Goal: Check status: Check status

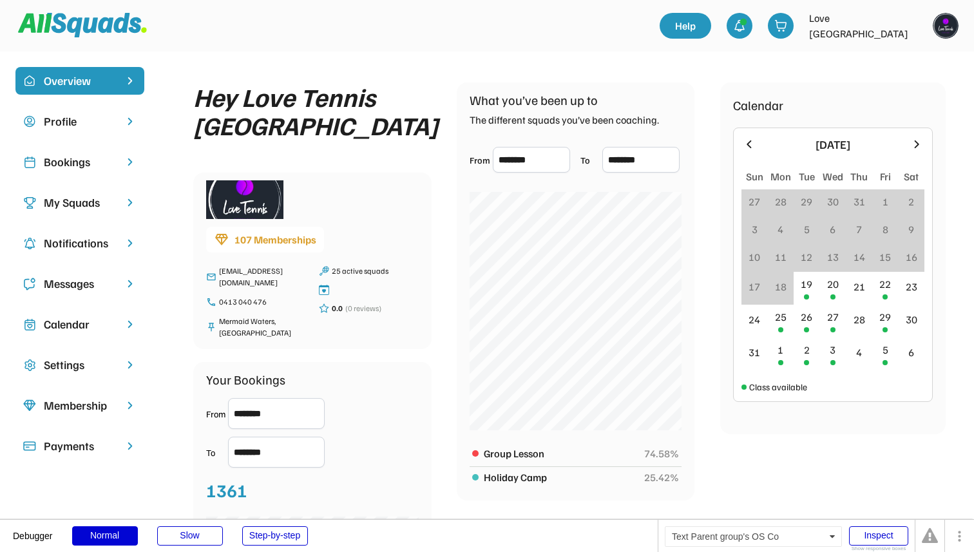
click at [115, 159] on div "Bookings" at bounding box center [80, 161] width 72 height 17
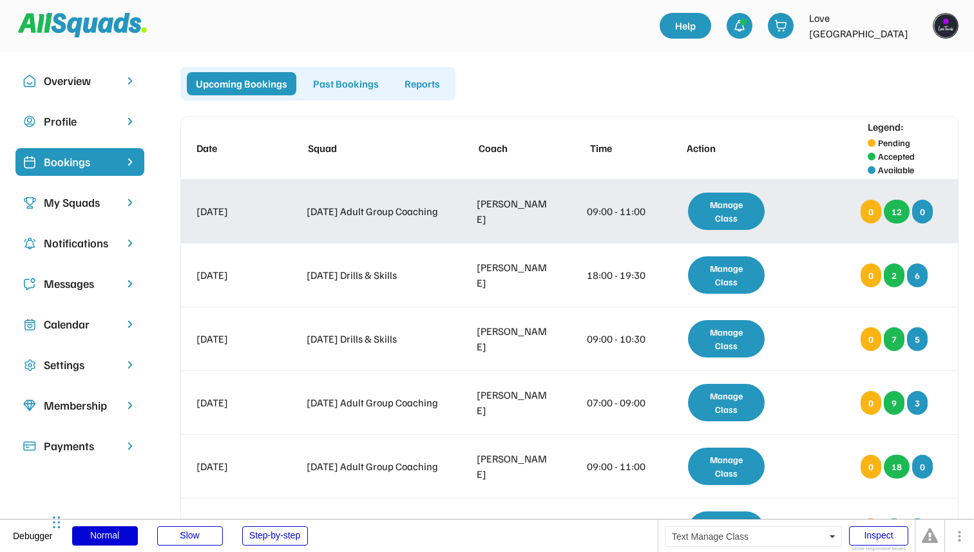
click at [708, 221] on div "Manage Class" at bounding box center [726, 211] width 77 height 37
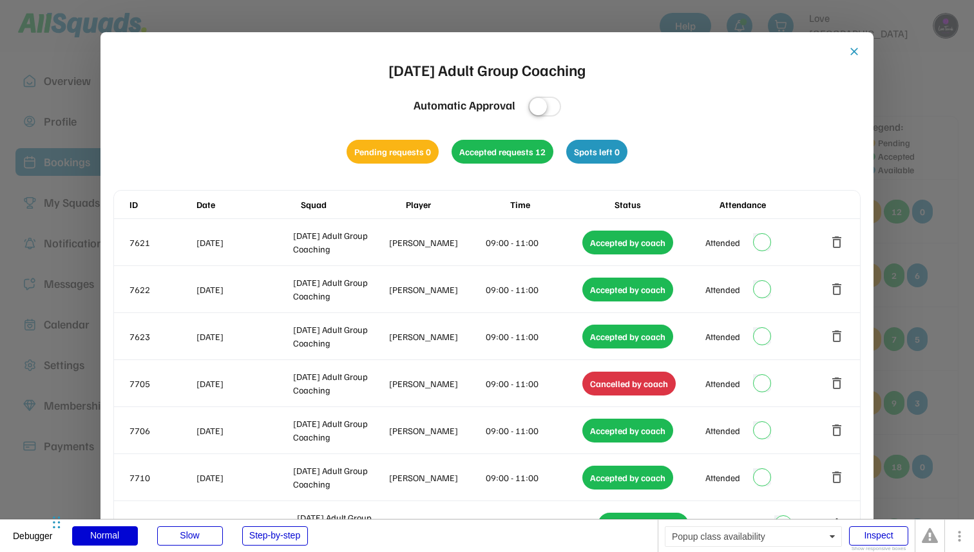
click at [906, 174] on div at bounding box center [487, 276] width 974 height 552
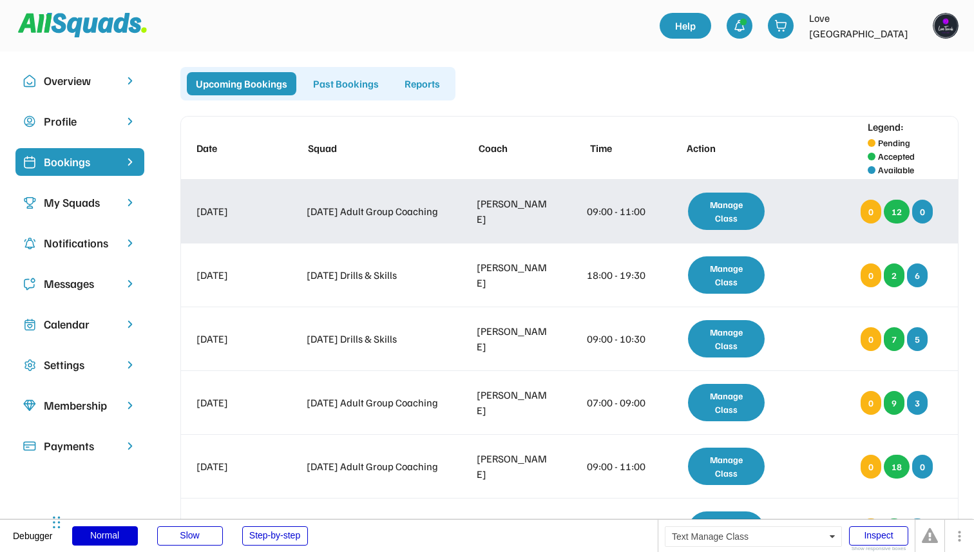
click at [739, 214] on div "Manage Class" at bounding box center [726, 211] width 77 height 37
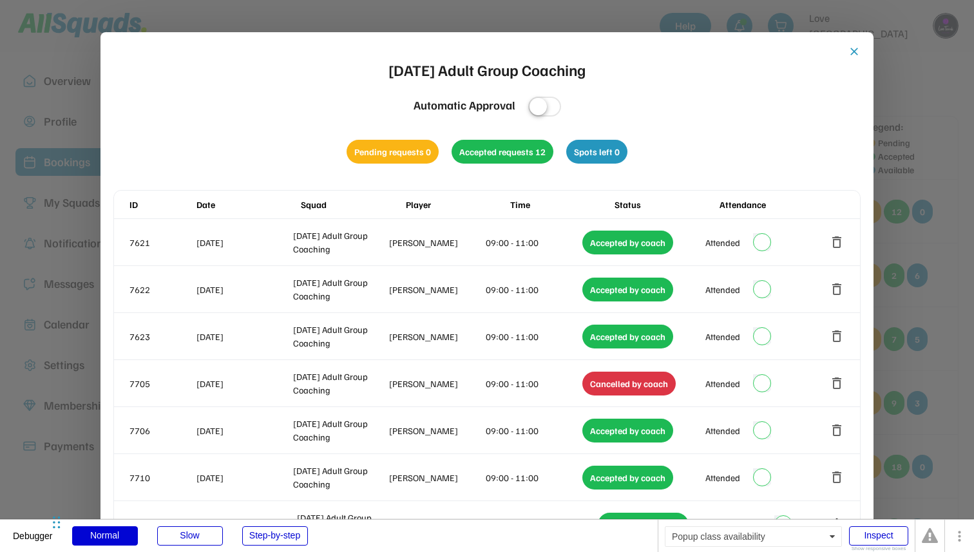
click at [916, 189] on div at bounding box center [487, 276] width 974 height 552
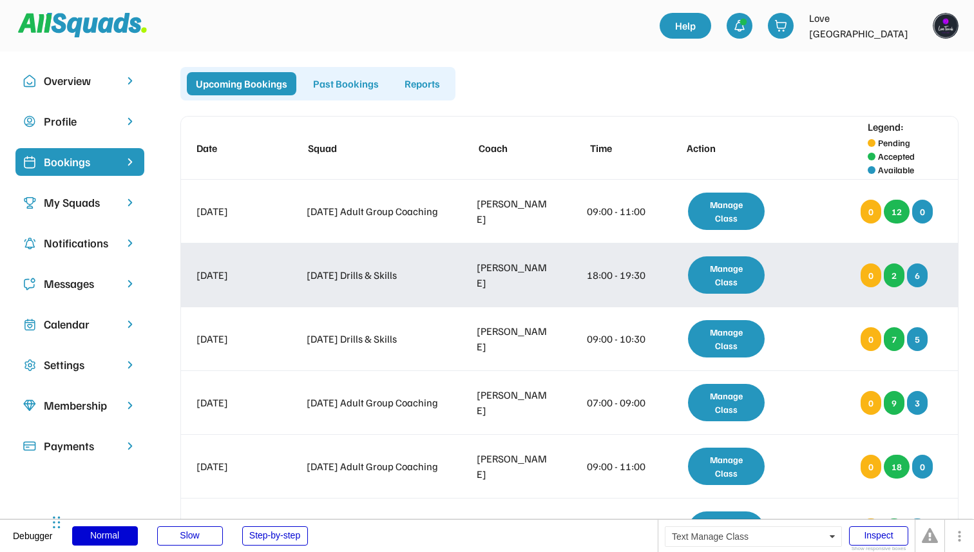
click at [741, 278] on div "Manage Class" at bounding box center [726, 274] width 77 height 37
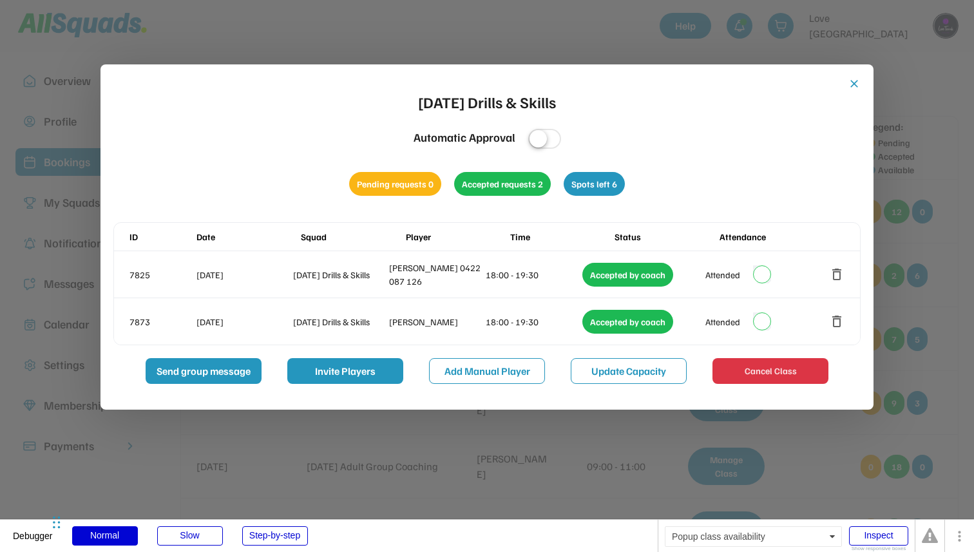
click at [927, 180] on div at bounding box center [487, 276] width 974 height 552
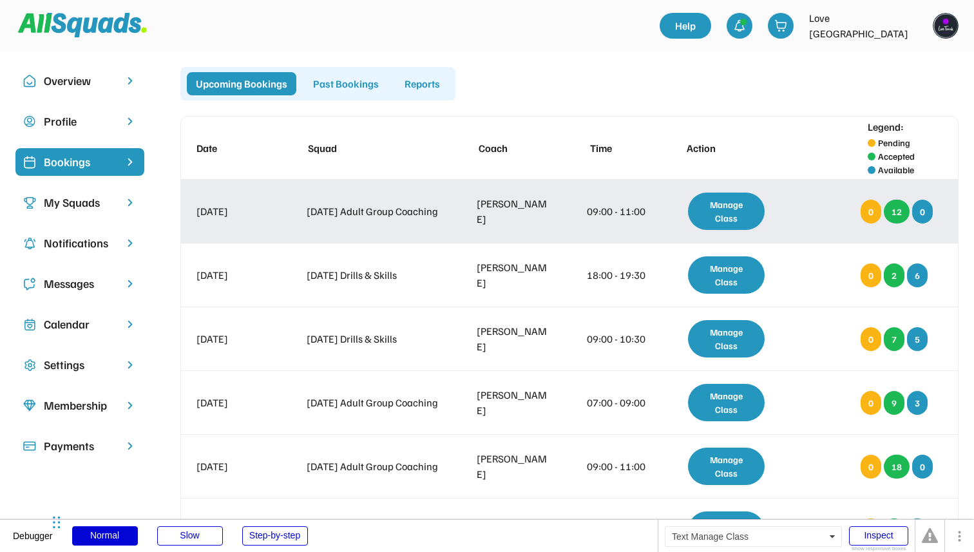
click at [696, 184] on div "Manage Class" at bounding box center [726, 211] width 90 height 63
click at [714, 209] on div "Manage Class" at bounding box center [726, 211] width 77 height 37
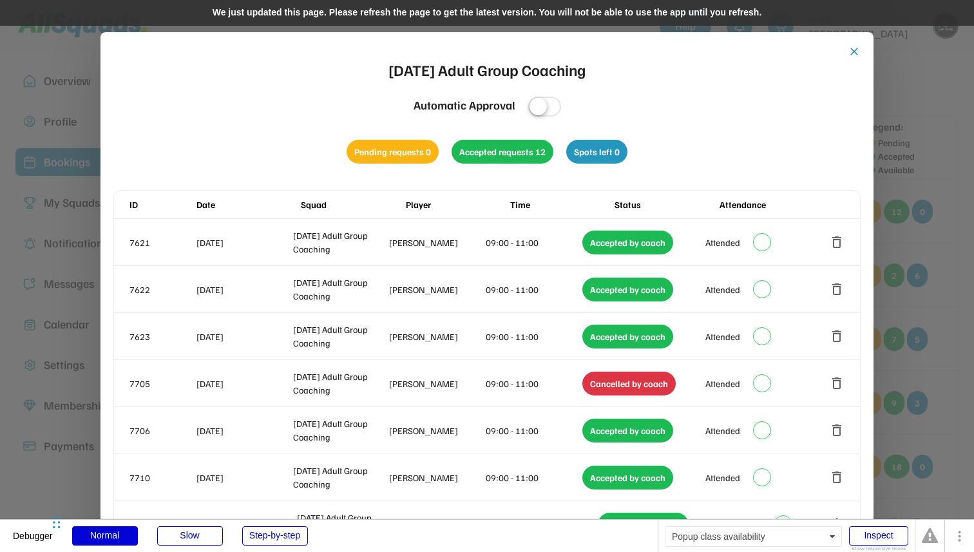
click at [536, 18] on div "We just updated this page. Please refresh the page to get the latest version. Y…" at bounding box center [487, 13] width 974 height 26
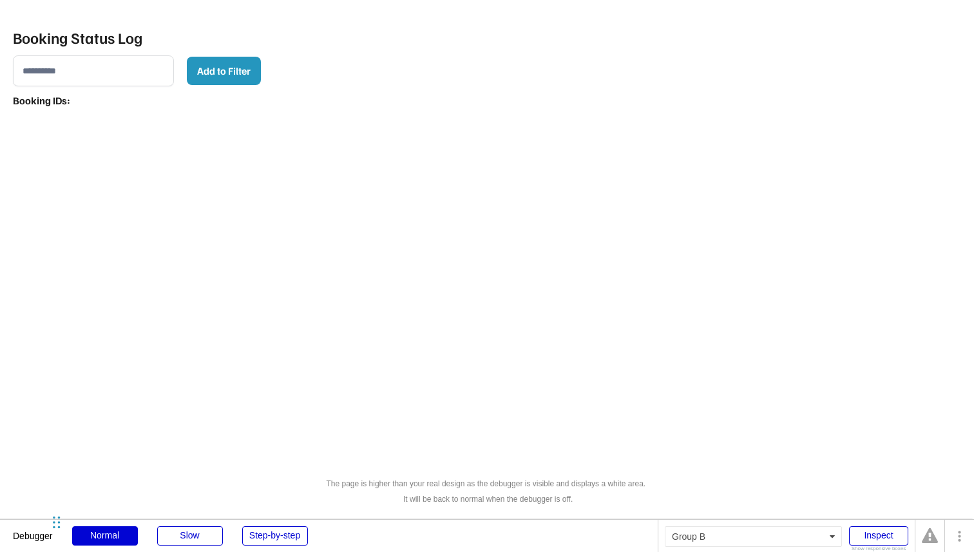
click at [91, 80] on input "input" at bounding box center [93, 70] width 161 height 31
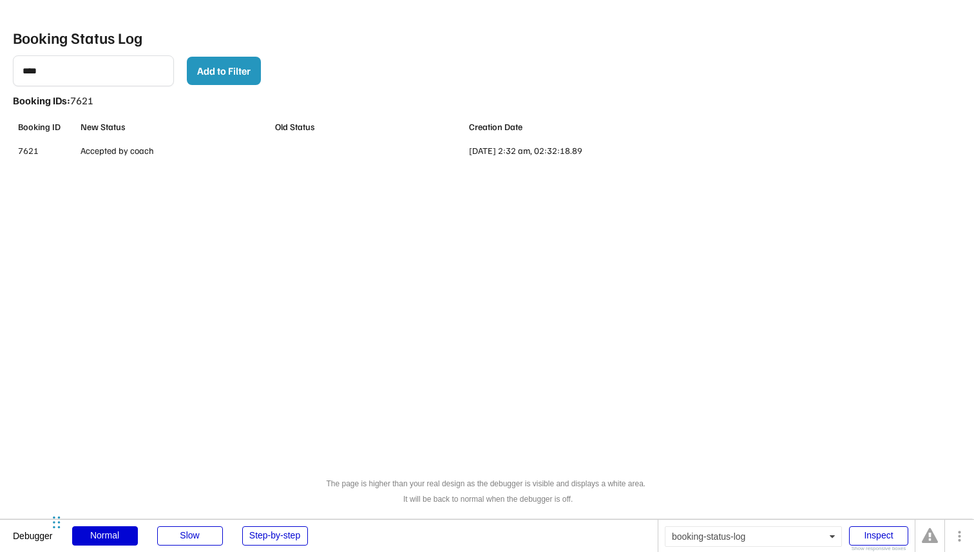
click at [105, 74] on input "input" at bounding box center [93, 70] width 161 height 31
click at [105, 73] on input "input" at bounding box center [93, 70] width 161 height 31
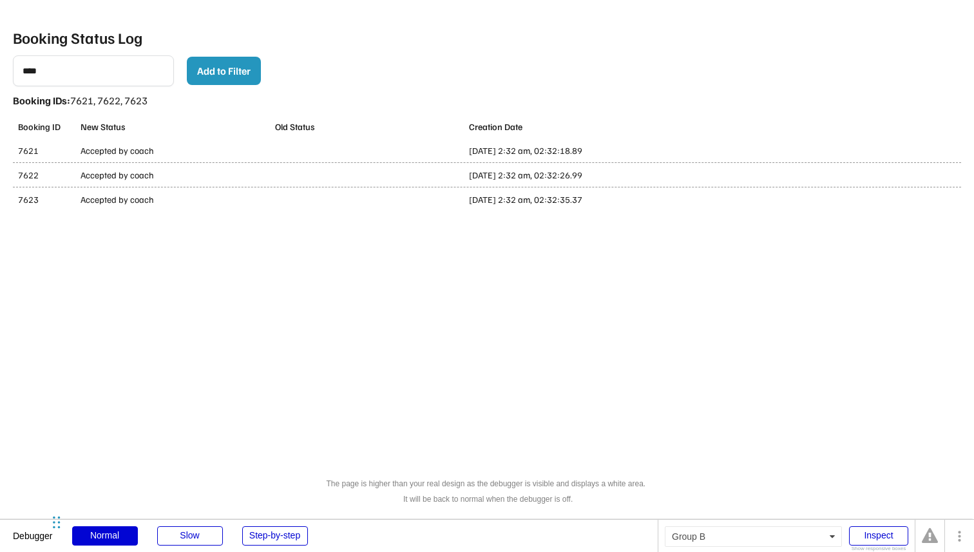
click at [100, 74] on input "input" at bounding box center [93, 70] width 161 height 31
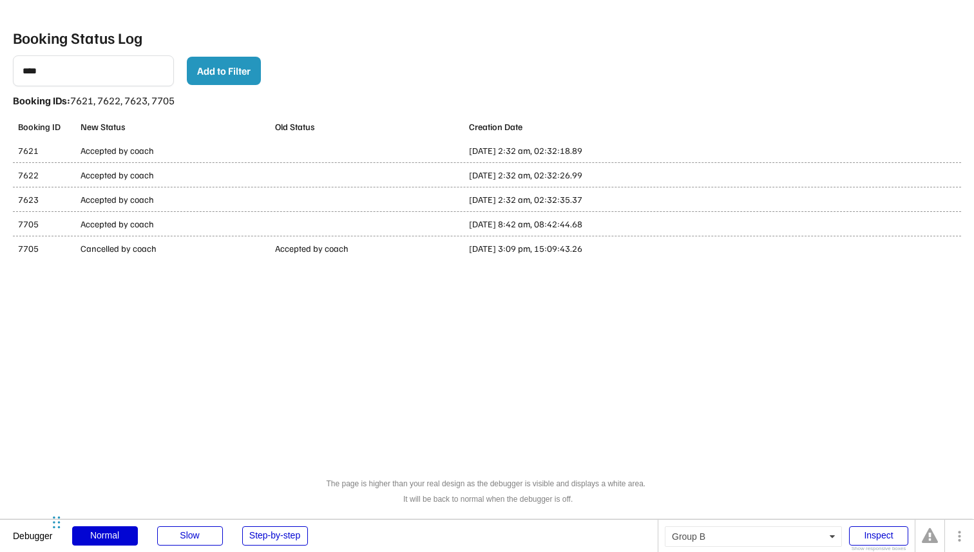
click at [112, 77] on input "input" at bounding box center [93, 70] width 161 height 31
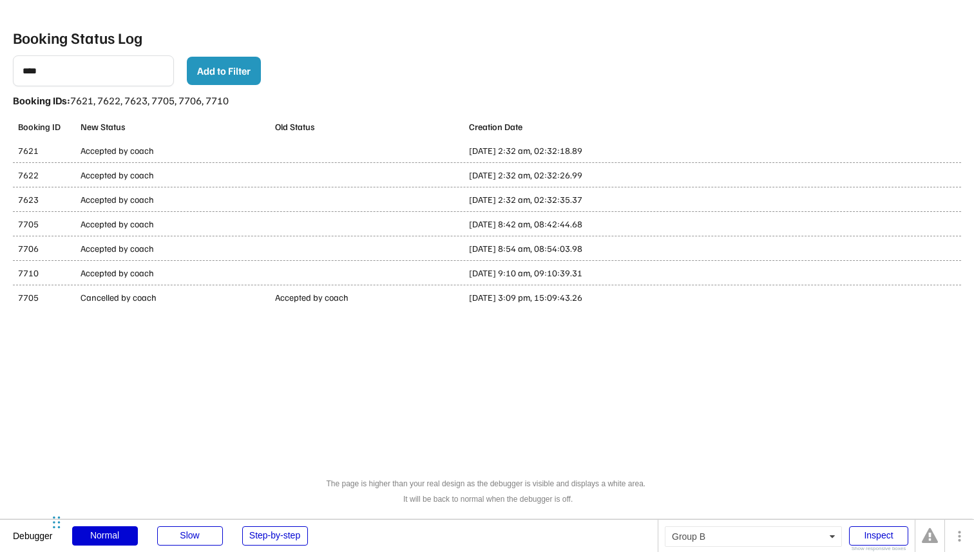
click at [140, 64] on input "input" at bounding box center [93, 70] width 161 height 31
click at [160, 73] on input "input" at bounding box center [93, 70] width 161 height 31
click at [151, 73] on input "input" at bounding box center [93, 70] width 161 height 31
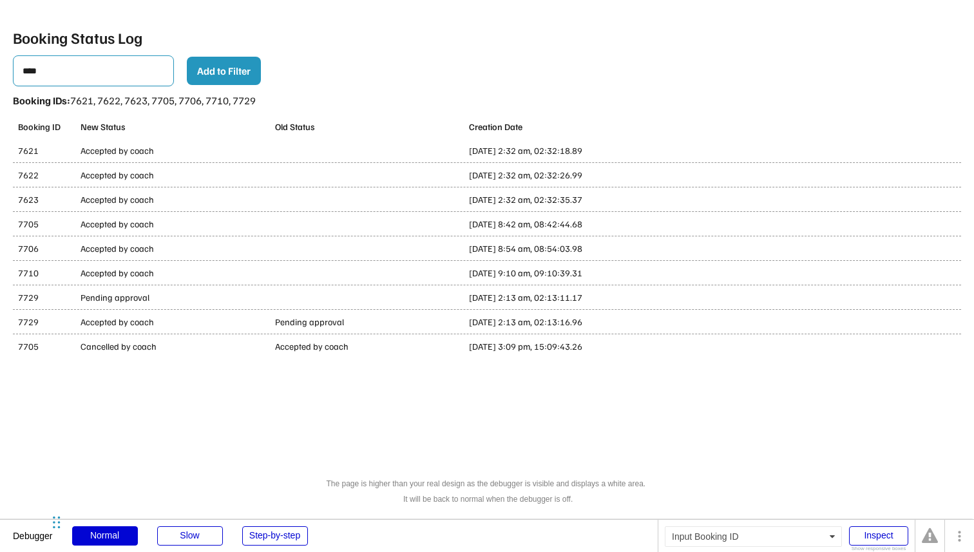
click at [126, 76] on input "input" at bounding box center [93, 70] width 161 height 31
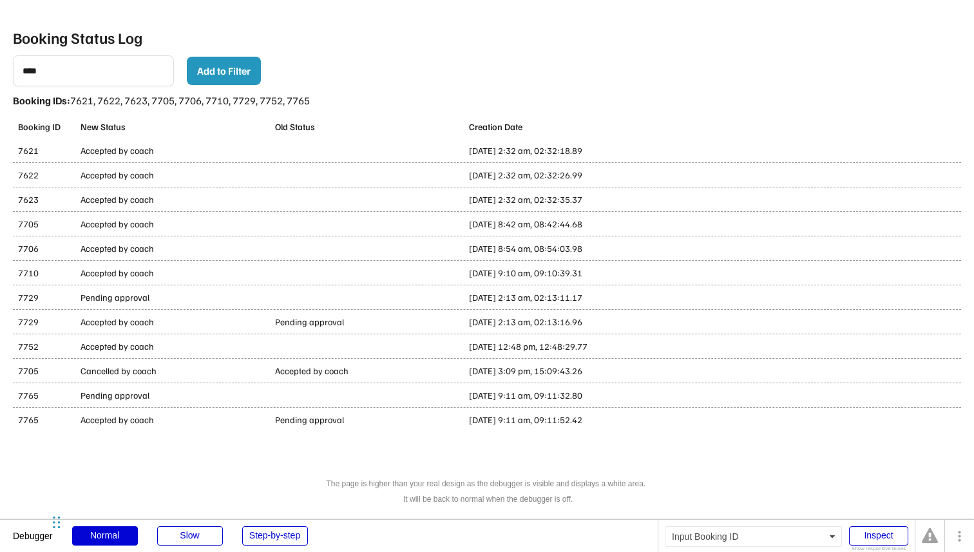
click at [139, 74] on input "input" at bounding box center [93, 70] width 161 height 31
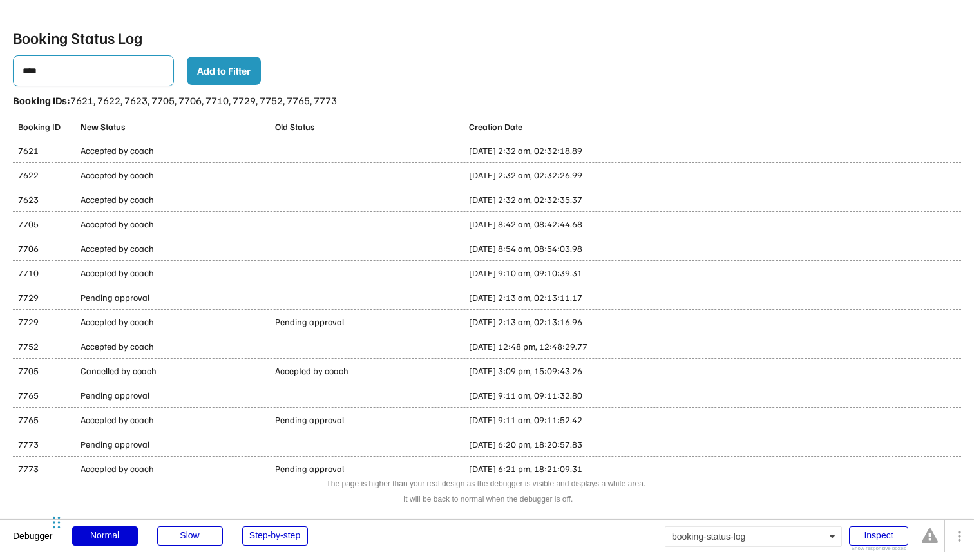
click at [139, 74] on input "input" at bounding box center [93, 70] width 161 height 31
click at [72, 75] on input "input" at bounding box center [93, 70] width 161 height 31
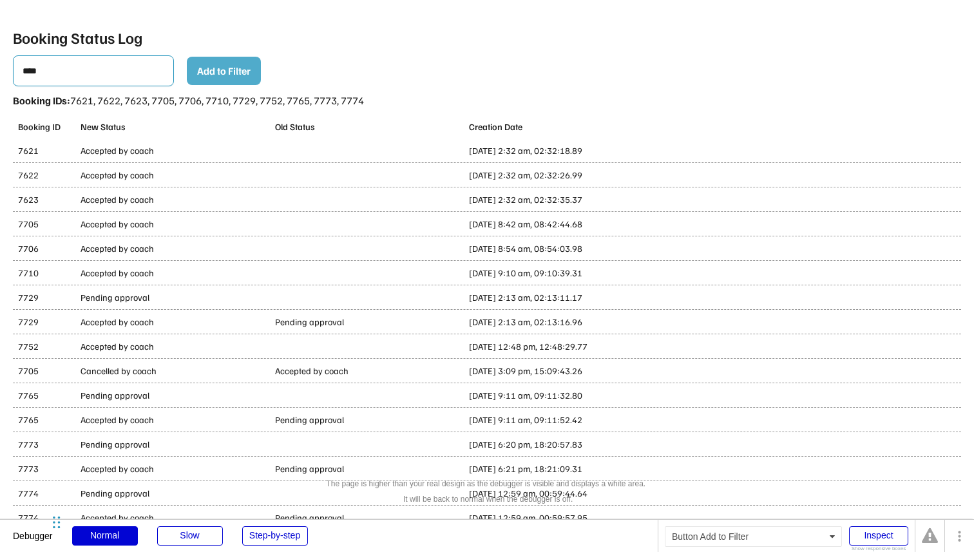
click at [209, 74] on button "Add to Filter" at bounding box center [224, 71] width 74 height 28
click at [102, 74] on input "input" at bounding box center [93, 70] width 161 height 31
click at [112, 63] on input "input" at bounding box center [93, 70] width 161 height 31
click at [120, 73] on input "input" at bounding box center [93, 70] width 161 height 31
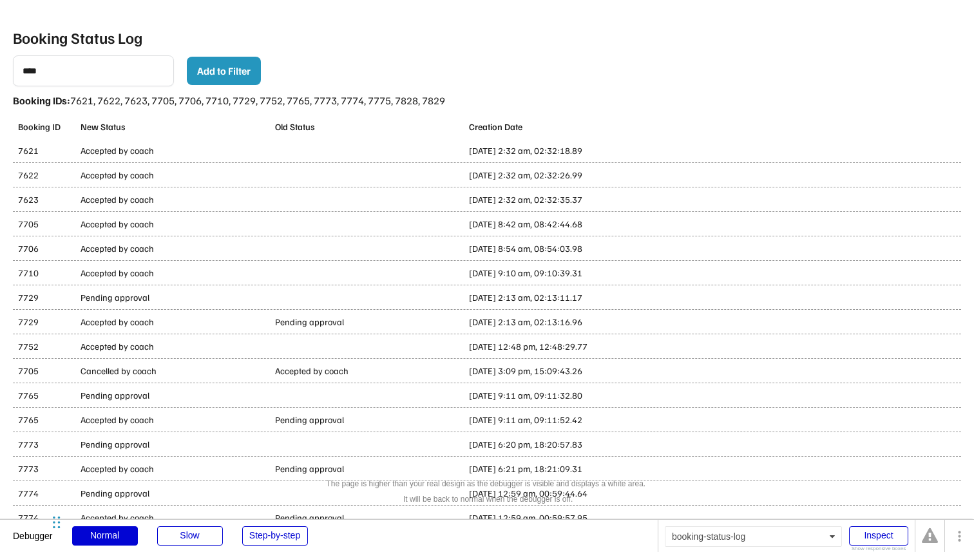
click at [120, 73] on input "input" at bounding box center [93, 70] width 161 height 31
type input "****"
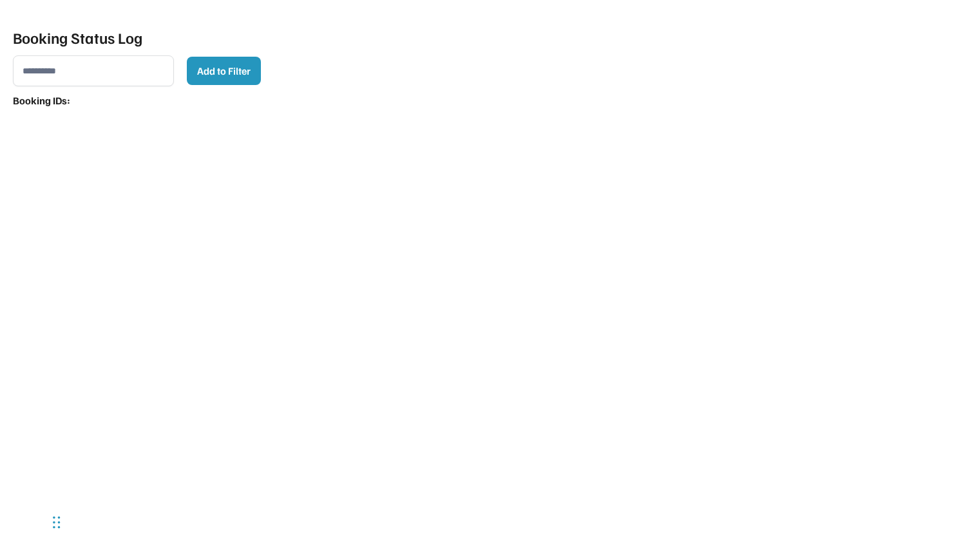
click at [111, 89] on div "Booking Status Log Add to Filter Booking IDs: Booking ID New Status Old Status …" at bounding box center [487, 276] width 974 height 552
click at [116, 78] on input "input" at bounding box center [93, 70] width 161 height 31
click at [408, 128] on div "Booking ID New Status Old Status Creation Date" at bounding box center [487, 124] width 948 height 19
click at [134, 75] on input "input" at bounding box center [93, 70] width 161 height 31
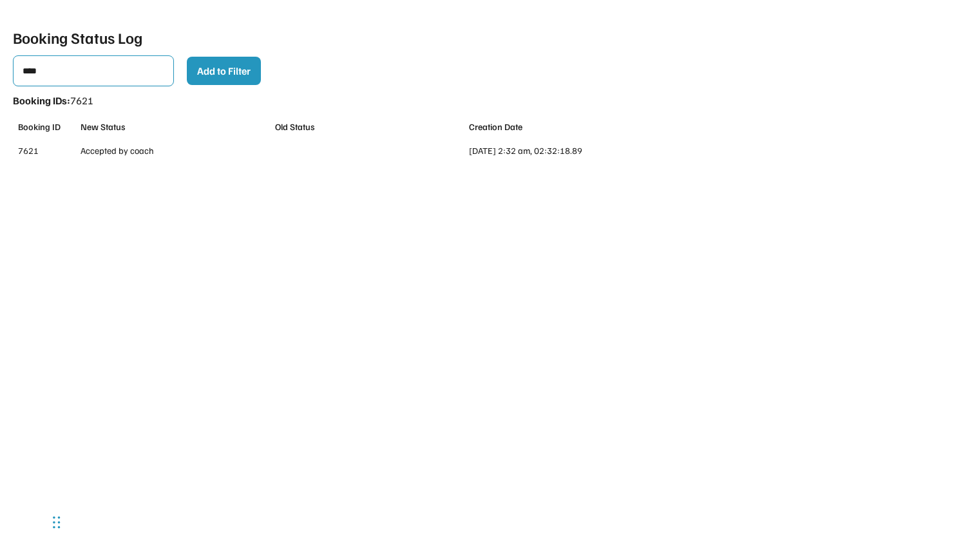
click at [113, 68] on input "input" at bounding box center [93, 70] width 161 height 31
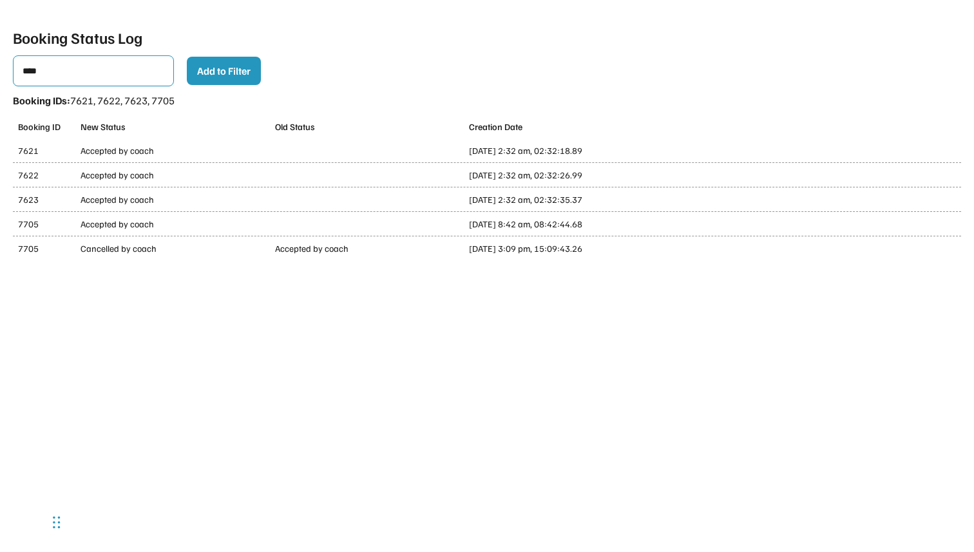
click at [66, 72] on input "input" at bounding box center [93, 70] width 161 height 31
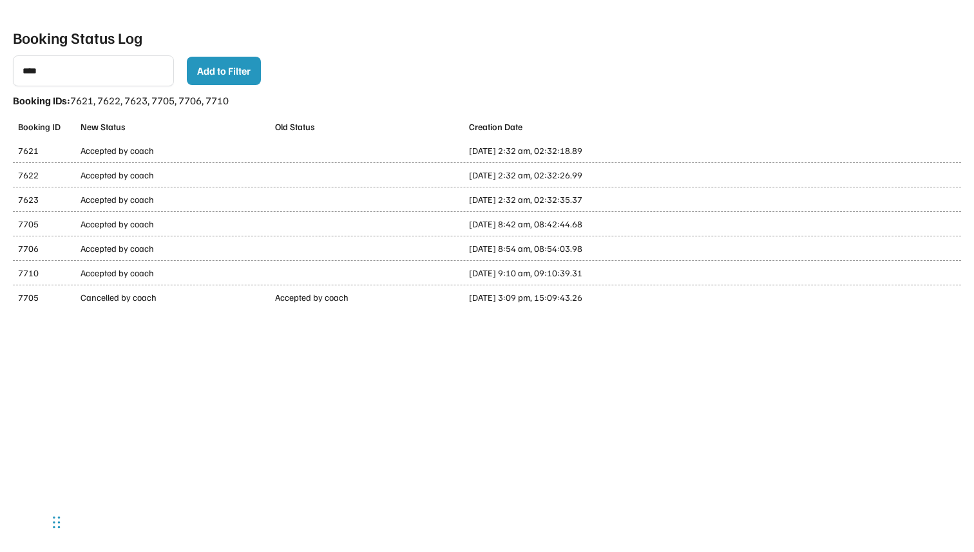
click at [95, 76] on input "input" at bounding box center [93, 70] width 161 height 31
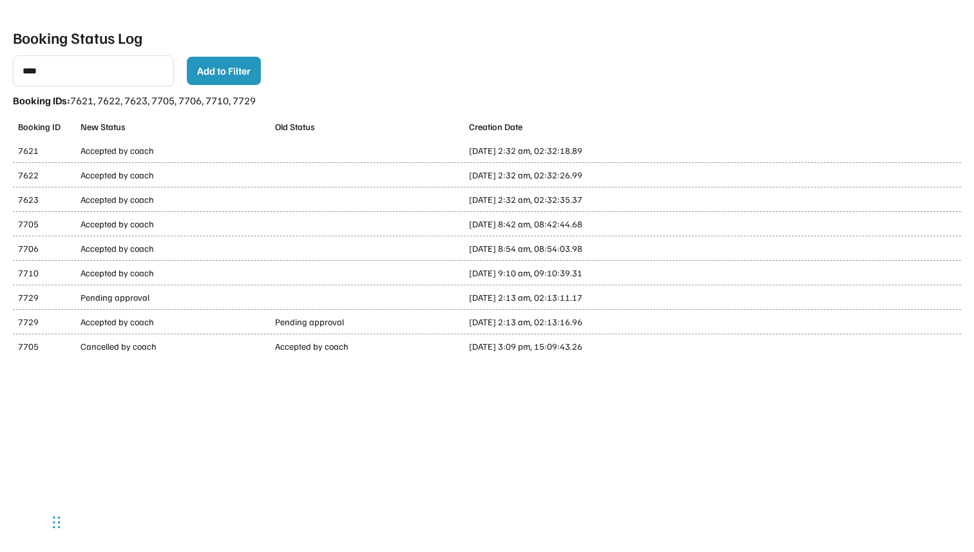
click at [138, 61] on input "input" at bounding box center [93, 70] width 161 height 31
click at [152, 71] on input "input" at bounding box center [93, 70] width 161 height 31
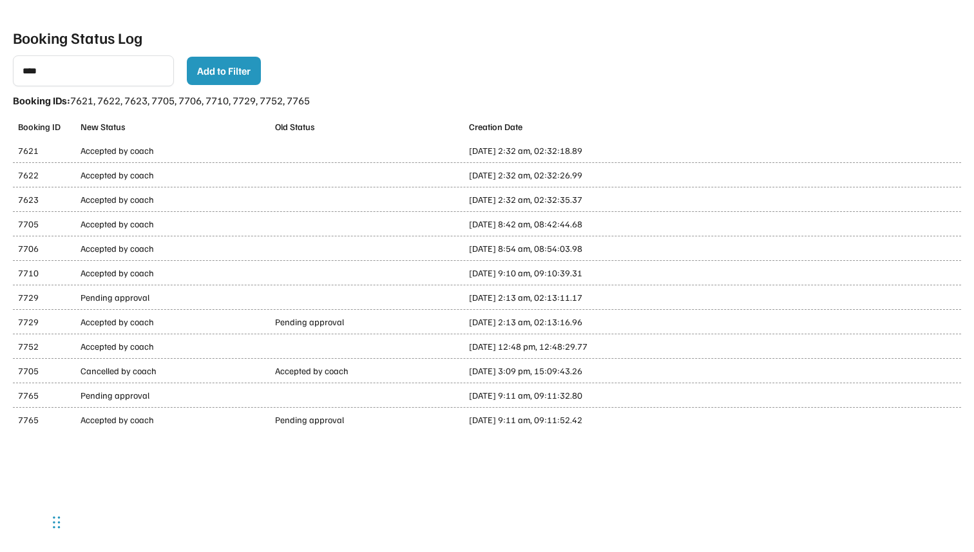
click at [152, 71] on input "input" at bounding box center [93, 70] width 161 height 31
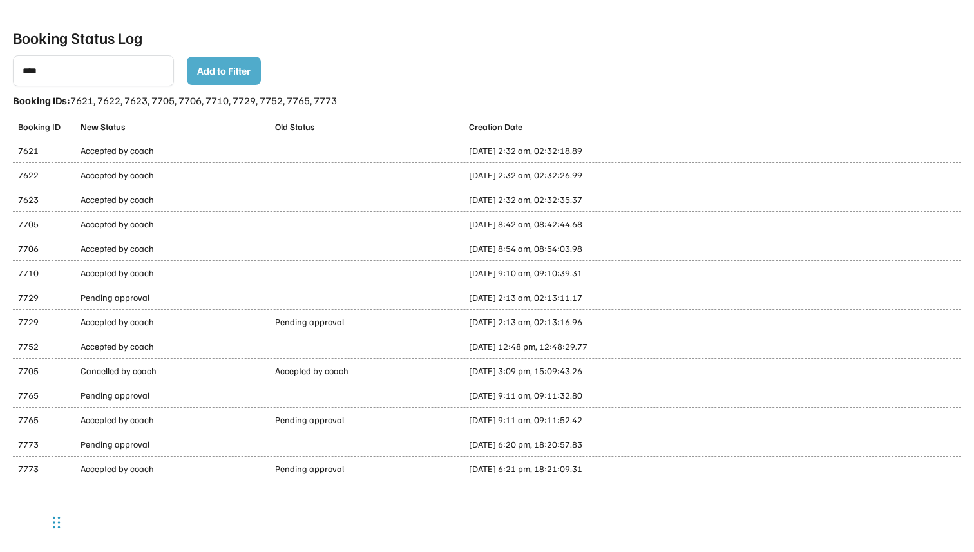
click at [165, 68] on input "input" at bounding box center [93, 70] width 161 height 31
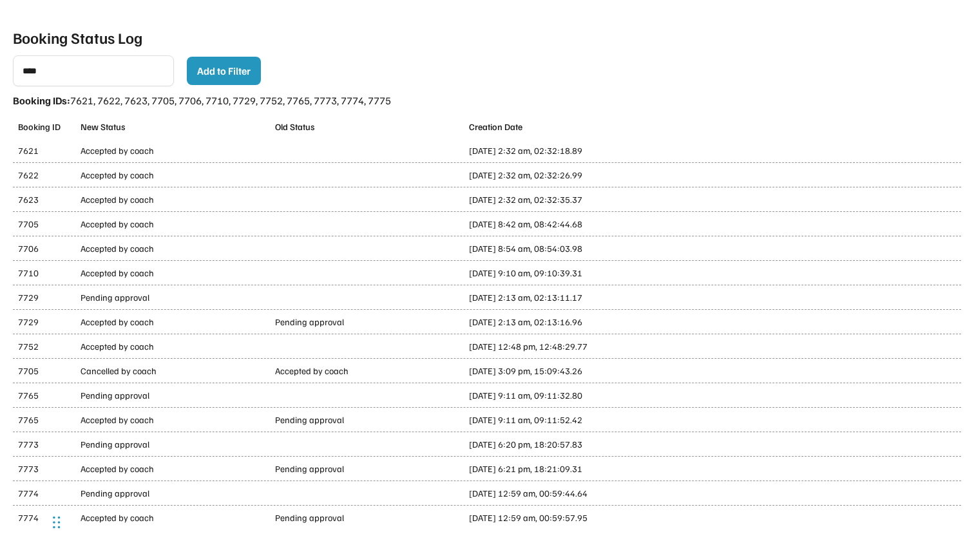
click at [165, 68] on input "input" at bounding box center [93, 70] width 161 height 31
click at [114, 73] on input "input" at bounding box center [93, 70] width 161 height 31
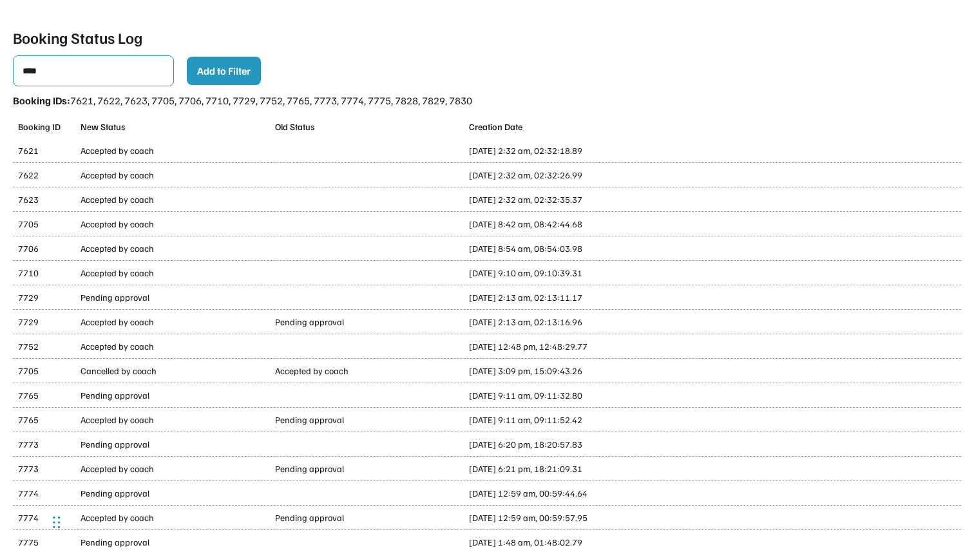
type input "****"
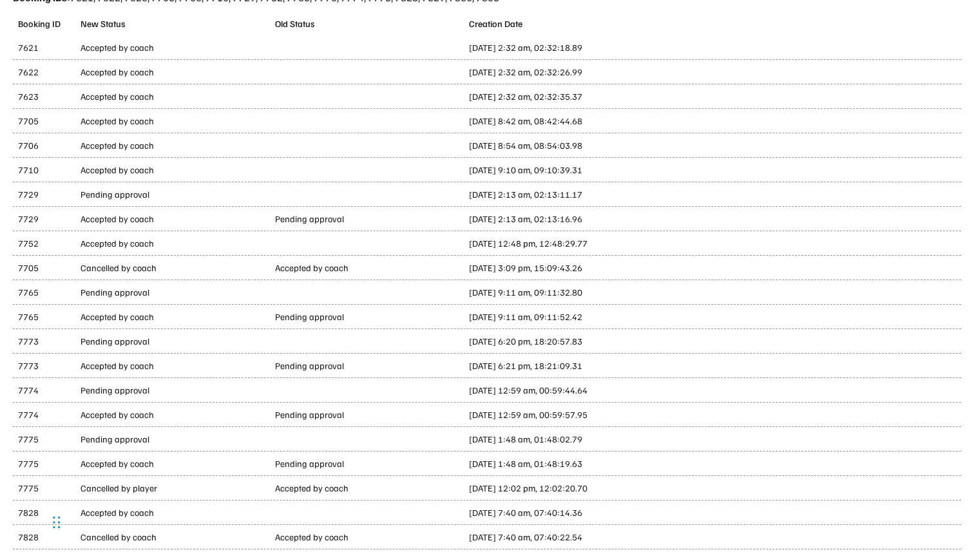
scroll to position [137, 0]
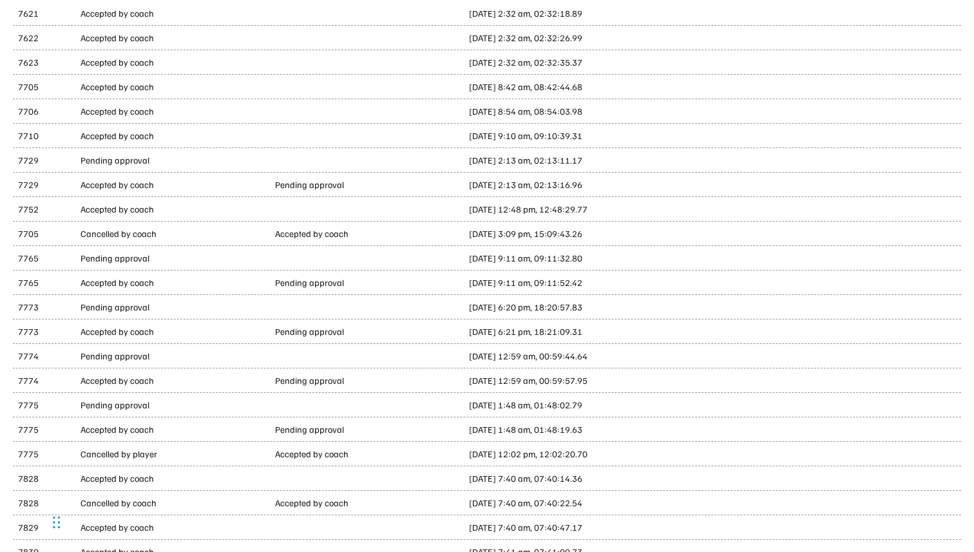
drag, startPoint x: 469, startPoint y: 285, endPoint x: 623, endPoint y: 286, distance: 153.3
click at [623, 286] on div "Aug 14th, 2025, 9:11 am, 09:11:52.42" at bounding box center [581, 283] width 225 height 14
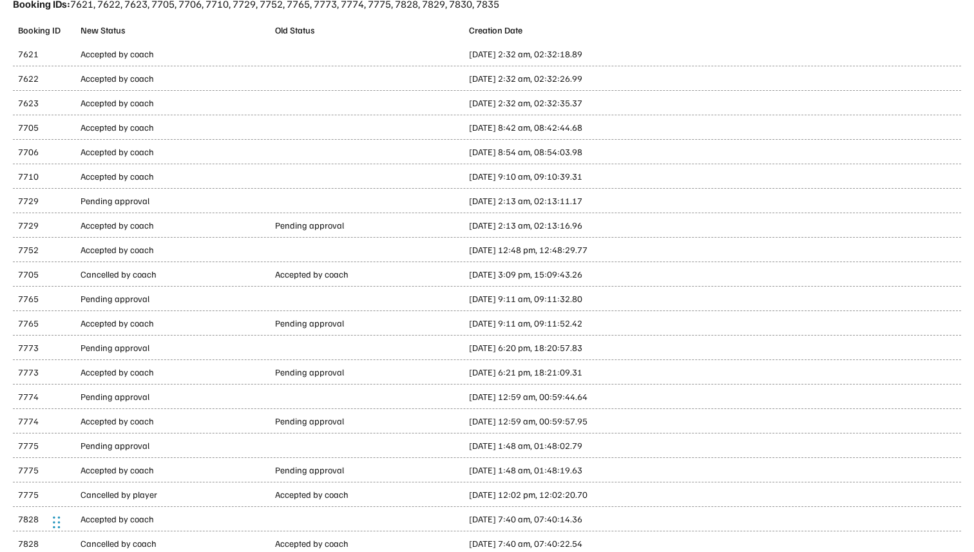
click at [441, 326] on div "Pending approval" at bounding box center [368, 323] width 187 height 14
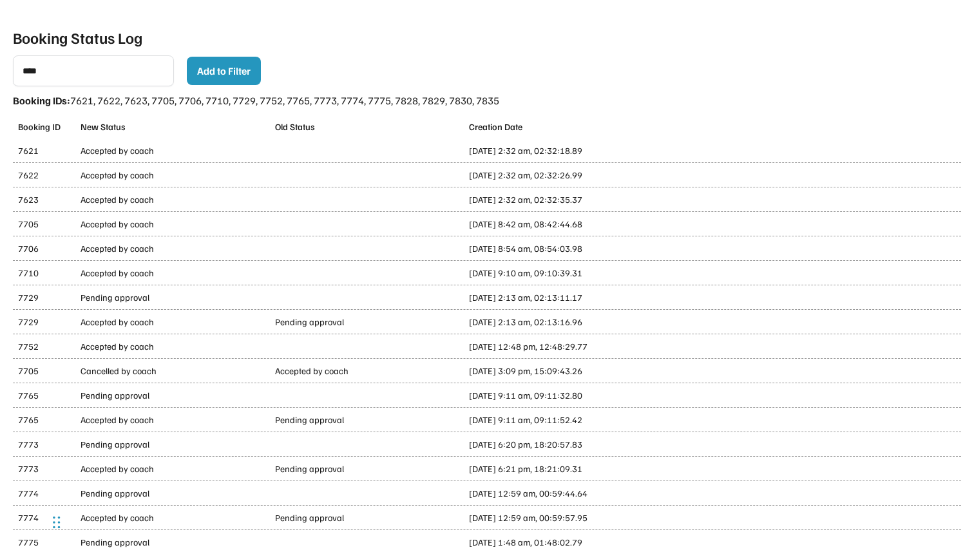
drag, startPoint x: 469, startPoint y: 152, endPoint x: 616, endPoint y: 155, distance: 146.2
click at [616, 155] on div "Aug 11th, 2025, 2:32 am, 02:32:18.89" at bounding box center [581, 151] width 225 height 14
copy div "Aug 11th, 2025, 2:32 am, 02:32:18.89"
click at [616, 155] on div "Aug 11th, 2025, 2:32 am, 02:32:18.89" at bounding box center [581, 151] width 225 height 14
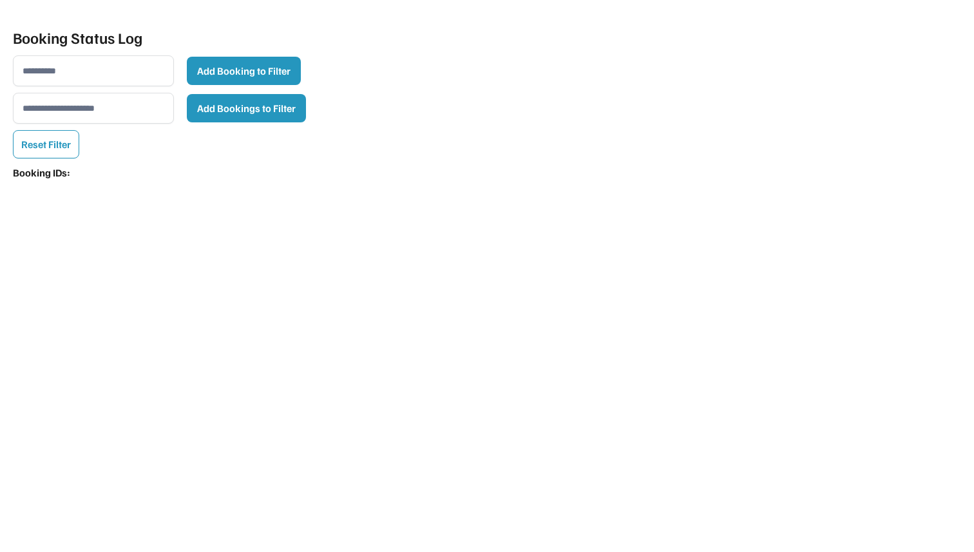
click at [164, 117] on input "input" at bounding box center [93, 108] width 161 height 31
paste input "**********"
type input "**********"
click at [200, 166] on div "Booking IDs:" at bounding box center [487, 172] width 948 height 15
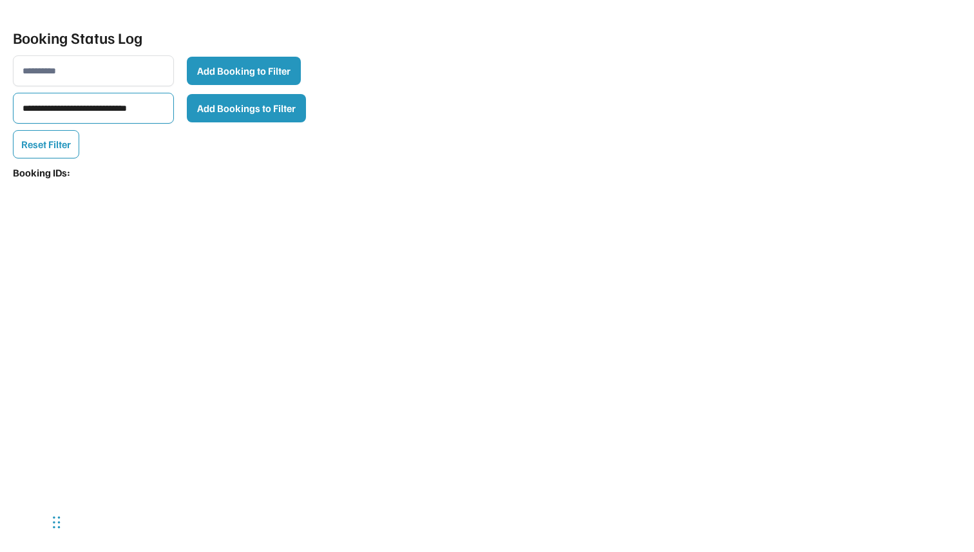
scroll to position [0, 0]
click at [250, 115] on button "Add Bookings to Filter" at bounding box center [246, 108] width 119 height 28
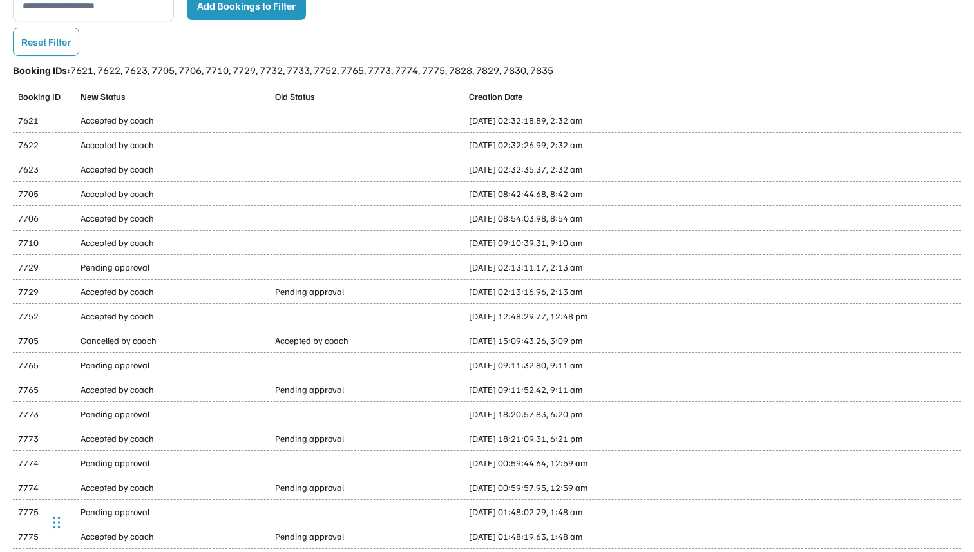
scroll to position [97, 0]
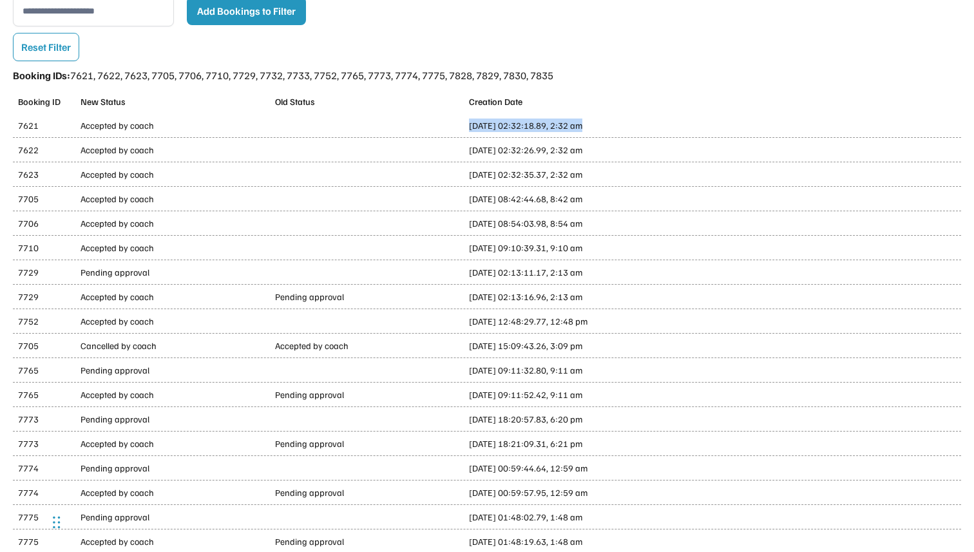
drag, startPoint x: 468, startPoint y: 127, endPoint x: 578, endPoint y: 129, distance: 110.1
click at [578, 129] on div "Aug 11th, 2025, 02:32:18.89, 2:32 am" at bounding box center [581, 125] width 225 height 14
drag, startPoint x: 472, startPoint y: 149, endPoint x: 504, endPoint y: 149, distance: 32.2
click at [504, 149] on div "Aug 11th, 2025, 02:32:26.99, 2:32 am" at bounding box center [581, 150] width 225 height 14
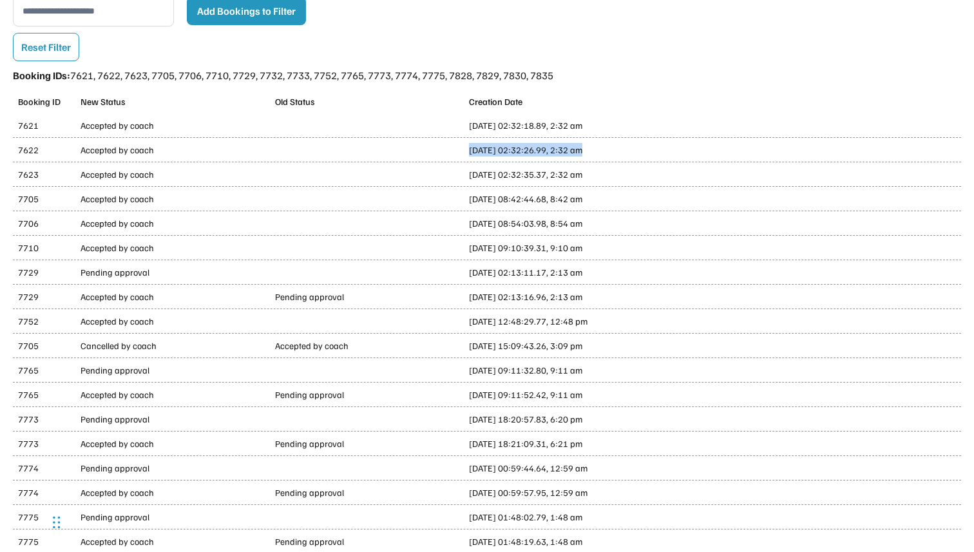
drag, startPoint x: 469, startPoint y: 150, endPoint x: 578, endPoint y: 152, distance: 109.5
click at [578, 152] on div "Aug 11th, 2025, 02:32:26.99, 2:32 am" at bounding box center [581, 150] width 225 height 14
click at [574, 152] on div "Aug 11th, 2025, 02:32:26.99, 2:32 am" at bounding box center [581, 150] width 225 height 14
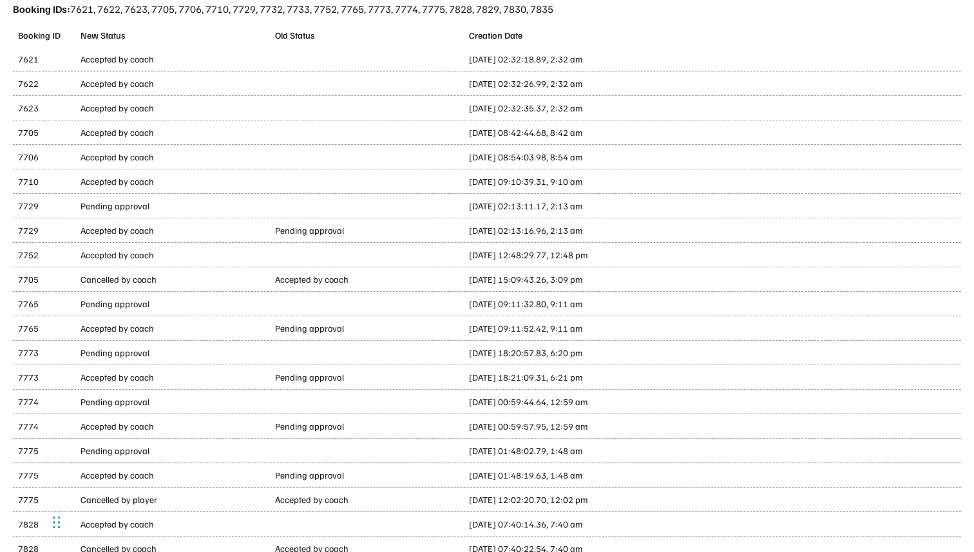
scroll to position [270, 0]
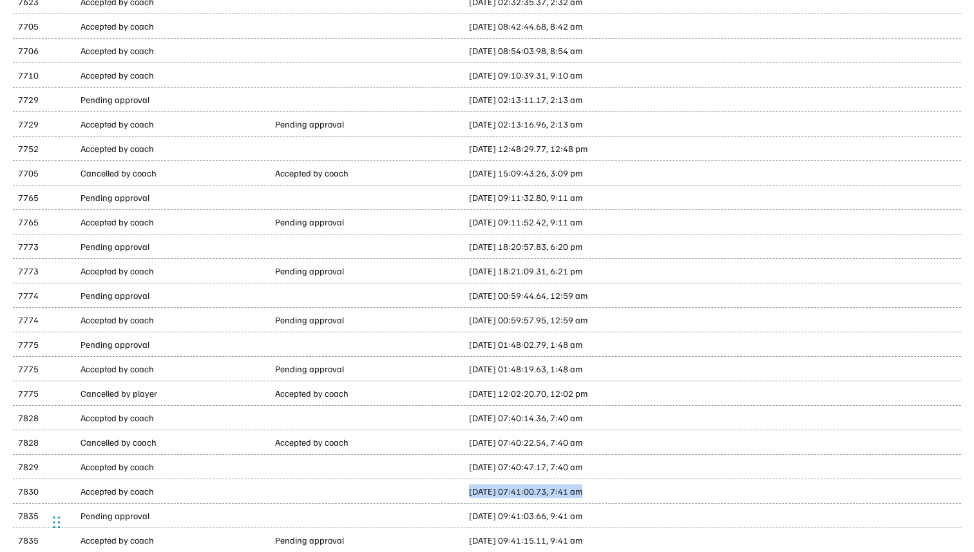
drag, startPoint x: 469, startPoint y: 491, endPoint x: 578, endPoint y: 494, distance: 108.9
click at [578, 494] on div "Aug 18th, 2025, 07:41:00.73, 7:41 am" at bounding box center [581, 491] width 225 height 14
copy div "Aug 18th, 2025, 07:41:00.73"
click at [578, 494] on div "Aug 18th, 2025, 07:41:00.73, 7:41 am" at bounding box center [581, 491] width 225 height 14
drag, startPoint x: 469, startPoint y: 541, endPoint x: 576, endPoint y: 541, distance: 106.3
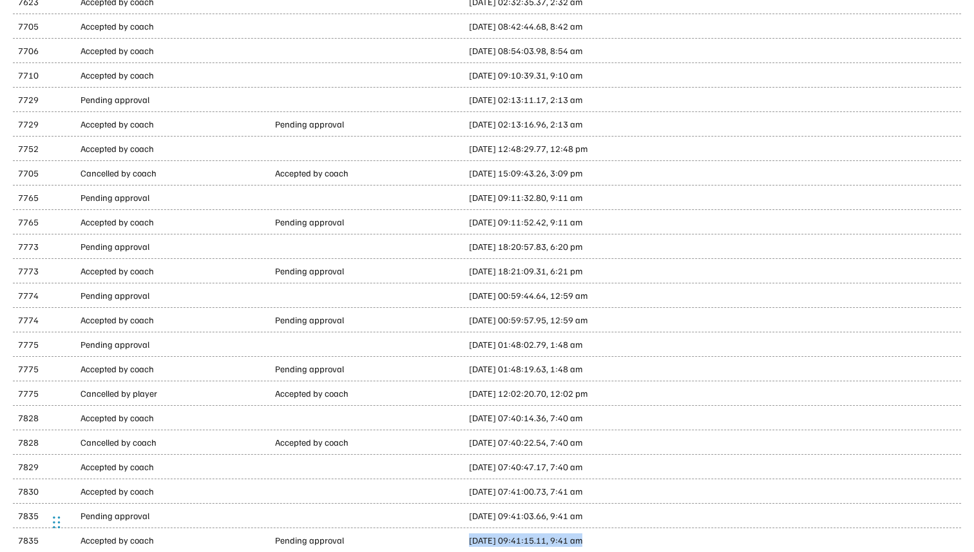
click at [576, 541] on div "Aug 18th, 2025, 09:41:15.11, 9:41 am" at bounding box center [581, 540] width 225 height 14
copy div "Aug 18th, 2025, 09:41:15.11"
drag, startPoint x: 469, startPoint y: 516, endPoint x: 578, endPoint y: 520, distance: 109.5
click at [578, 520] on div "Aug 18th, 2025, 09:41:03.66, 9:41 am" at bounding box center [581, 516] width 225 height 14
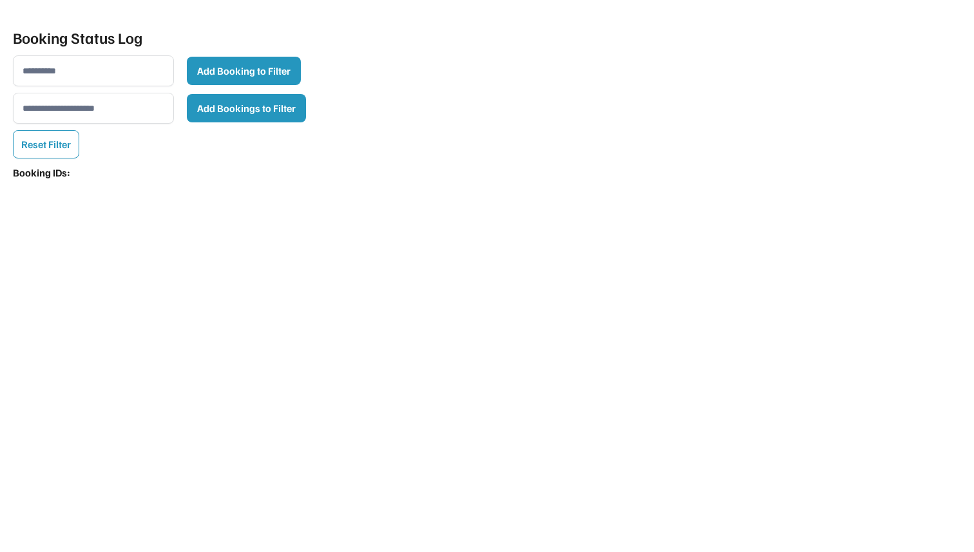
click at [124, 105] on input "input" at bounding box center [93, 108] width 161 height 31
paste input "**********"
type input "**********"
click at [178, 147] on div "Booking Status Log Add Booking to Filter Add Bookings to Filter Reset Filter Bo…" at bounding box center [487, 276] width 974 height 552
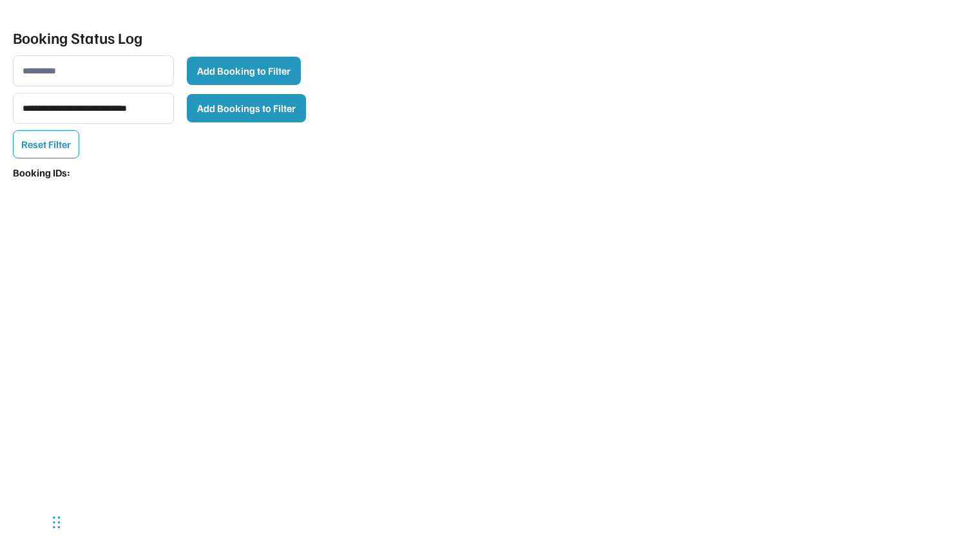
scroll to position [0, 0]
click at [246, 115] on button "Add Bookings to Filter" at bounding box center [246, 108] width 119 height 28
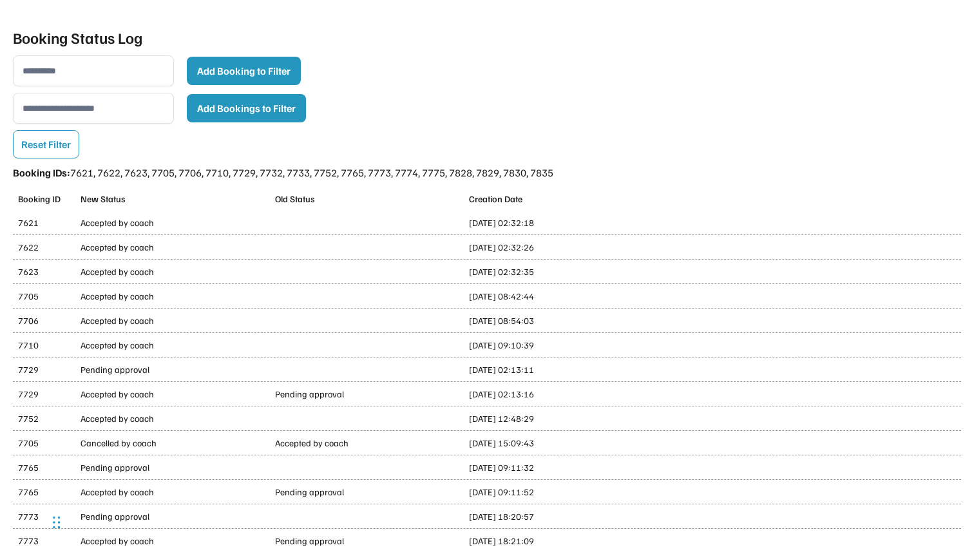
scroll to position [270, 0]
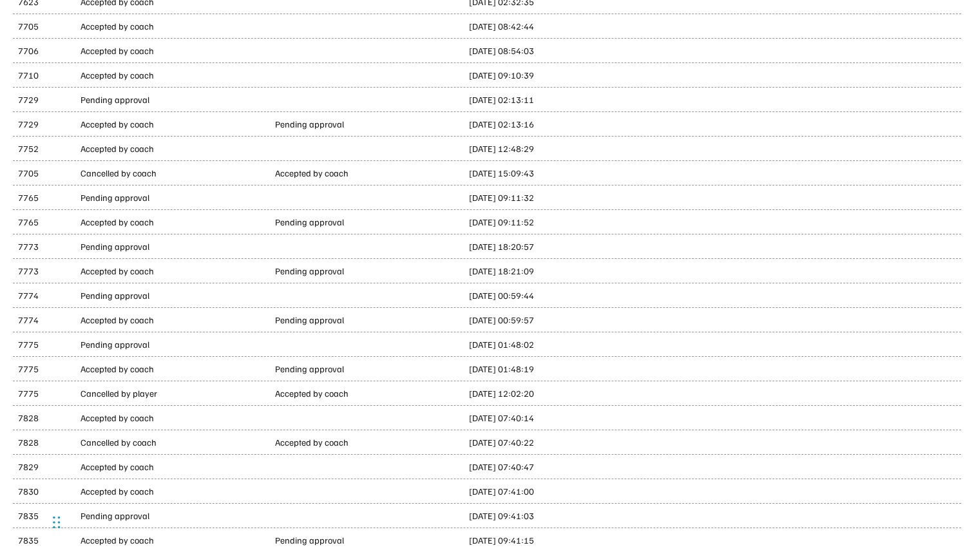
drag, startPoint x: 468, startPoint y: 516, endPoint x: 578, endPoint y: 517, distance: 110.1
click at [578, 517] on div "7835 Pending approval Aug 18th, 2025, 09:41:03" at bounding box center [487, 516] width 948 height 24
copy div "Aug 18th, 2025, 09:41:03"
click at [578, 517] on div "Aug 18th, 2025, 09:41:03" at bounding box center [581, 516] width 225 height 14
drag, startPoint x: 469, startPoint y: 489, endPoint x: 569, endPoint y: 493, distance: 99.9
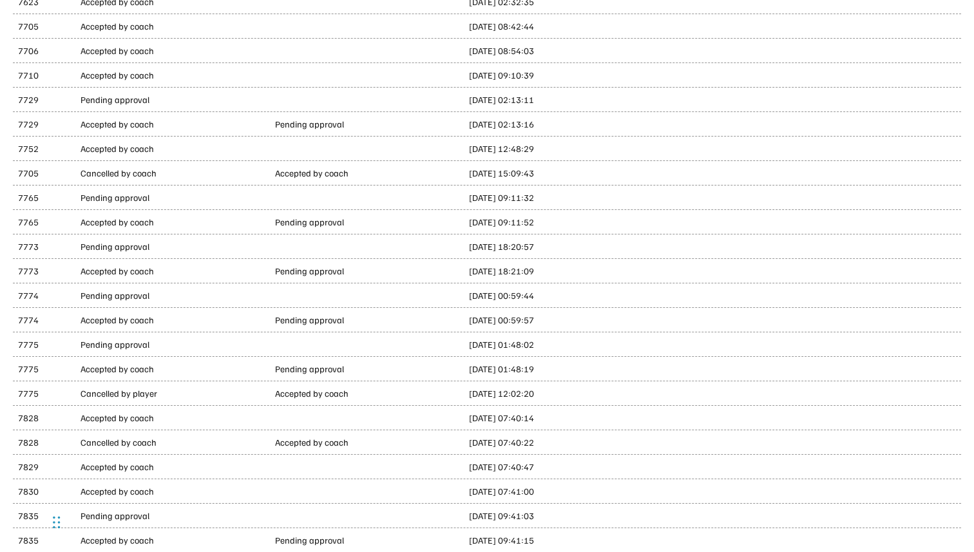
click at [569, 493] on div "Aug 18th, 2025, 07:41:00" at bounding box center [581, 491] width 225 height 14
copy div "Aug 18th, 2025, 07:41:00"
drag, startPoint x: 469, startPoint y: 466, endPoint x: 569, endPoint y: 466, distance: 100.5
click at [570, 466] on div "Aug 18th, 2025, 07:40:47" at bounding box center [581, 467] width 225 height 14
copy div "Aug 18th, 2025, 07:40:47"
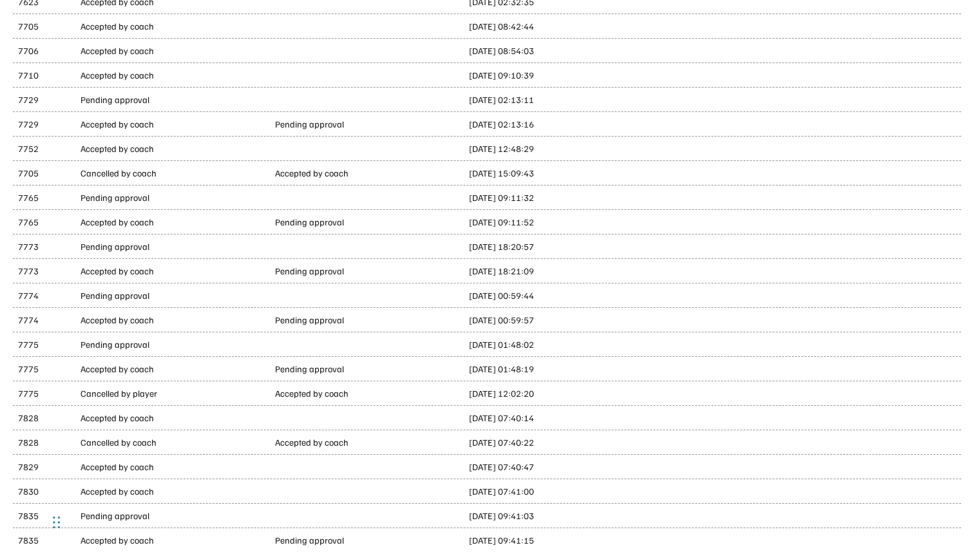
click at [487, 446] on div "Aug 18th, 2025, 07:40:22" at bounding box center [581, 442] width 225 height 14
click at [495, 451] on div "7828 Cancelled by coach Accepted by coach Aug 18th, 2025, 07:40:22" at bounding box center [487, 442] width 948 height 24
click at [495, 468] on div "Aug 18th, 2025, 07:40:47" at bounding box center [581, 467] width 225 height 14
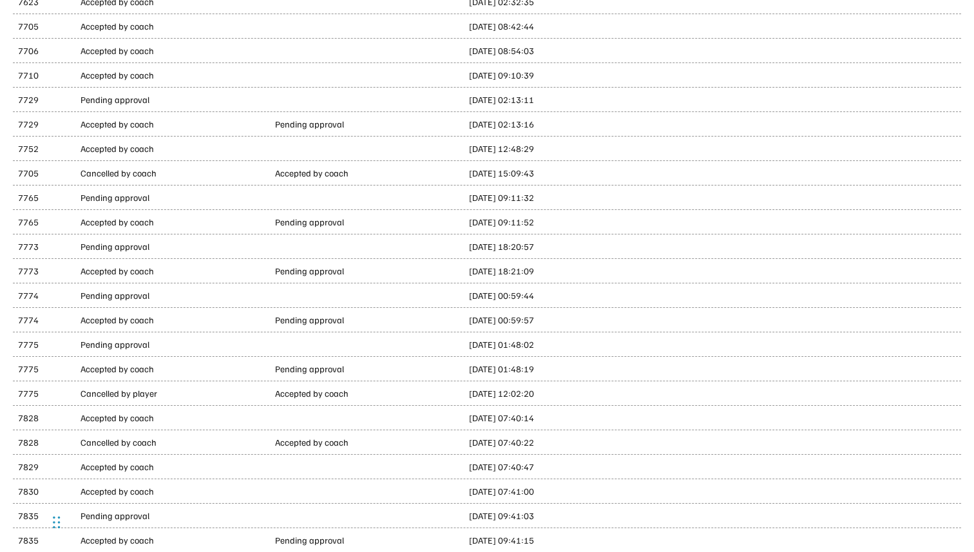
click at [498, 442] on div "Aug 18th, 2025, 07:40:22" at bounding box center [581, 442] width 225 height 14
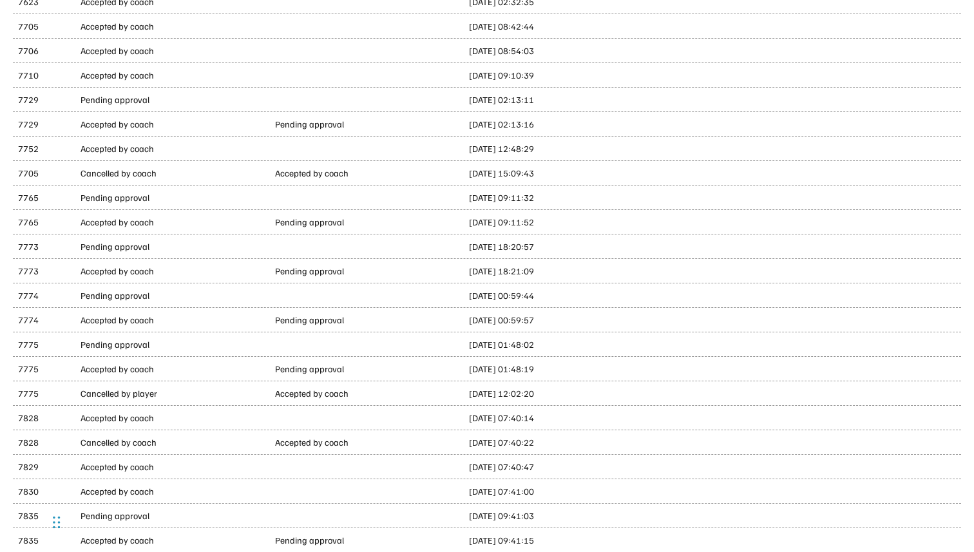
click at [481, 415] on div "Aug 18th, 2025, 07:40:14" at bounding box center [581, 418] width 225 height 14
copy div "Aug 18th, 2025, 07:40:14"
click at [481, 415] on div "Aug 18th, 2025, 07:40:14" at bounding box center [581, 418] width 225 height 14
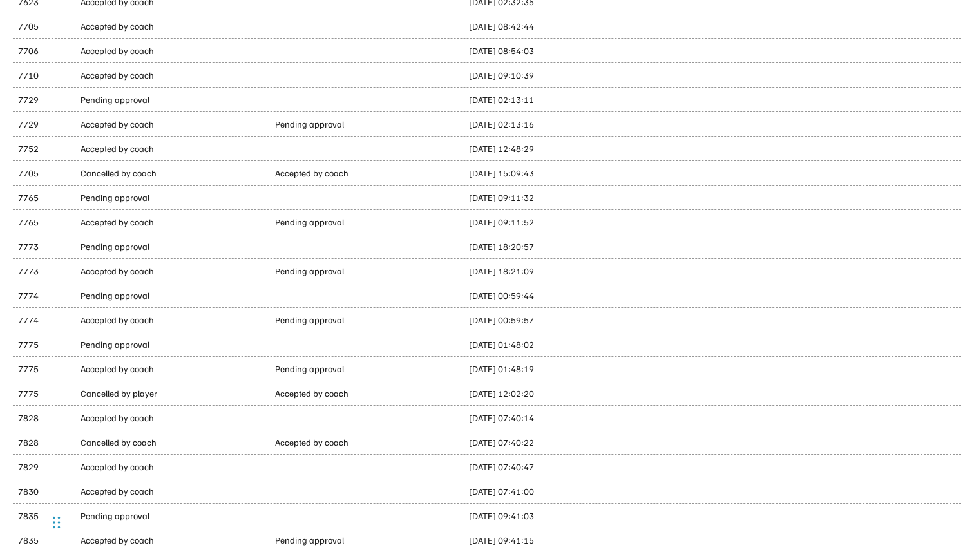
click at [505, 396] on div "Aug 15th, 2025, 12:02:20" at bounding box center [581, 393] width 225 height 14
copy div "Aug 15th, 2025, 12:02:20"
click at [473, 370] on div "Aug 15th, 2025, 01:48:19" at bounding box center [581, 369] width 225 height 14
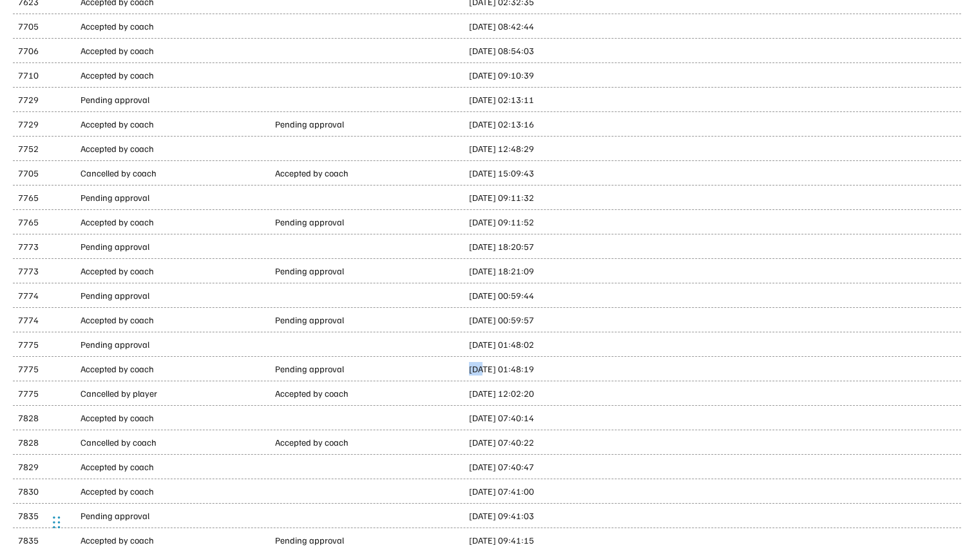
click at [473, 370] on div "Aug 15th, 2025, 01:48:19" at bounding box center [581, 369] width 225 height 14
copy div "Aug 15th, 2025, 01:48:19"
click at [473, 370] on div "Aug 15th, 2025, 01:48:19" at bounding box center [581, 369] width 225 height 14
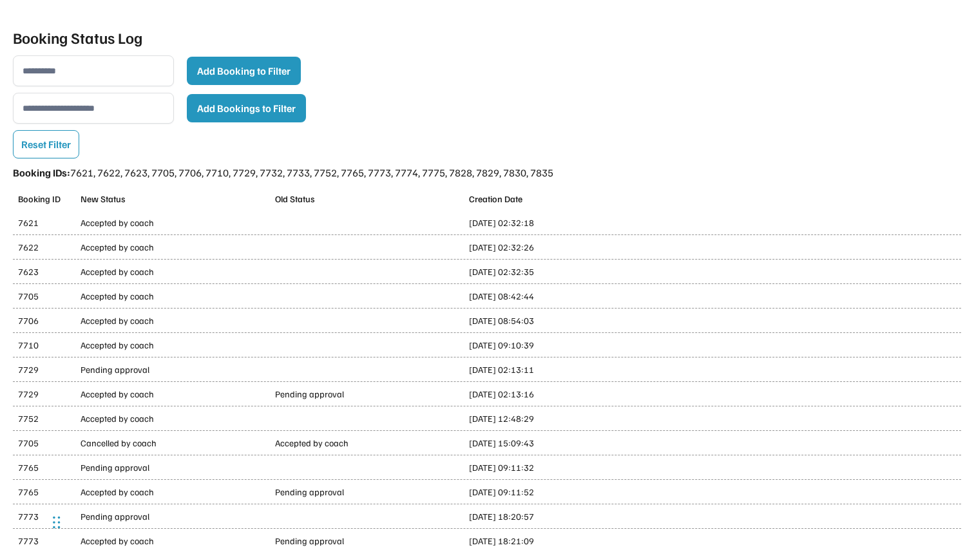
click at [475, 222] on div "Aug 11th, 2025, 02:32:18" at bounding box center [581, 223] width 225 height 14
copy div "Aug 11th, 2025, 02:32:18"
click at [524, 245] on div "Aug 11th, 2025, 02:32:26" at bounding box center [581, 247] width 225 height 14
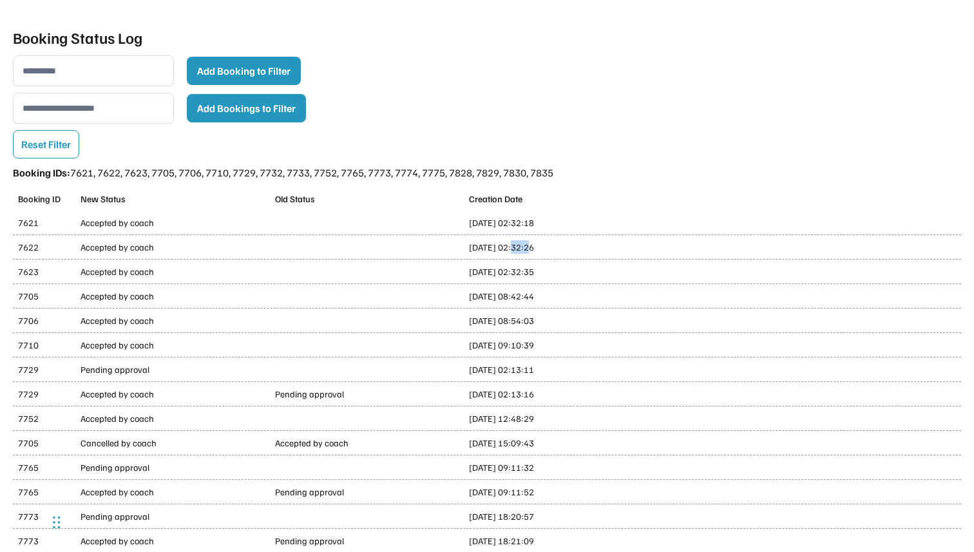
click at [524, 245] on div "Aug 11th, 2025, 02:32:26" at bounding box center [581, 247] width 225 height 14
copy div "Aug 11th, 2025, 02:32:26"
click at [478, 272] on div "Aug 11th, 2025, 02:32:35" at bounding box center [581, 272] width 225 height 14
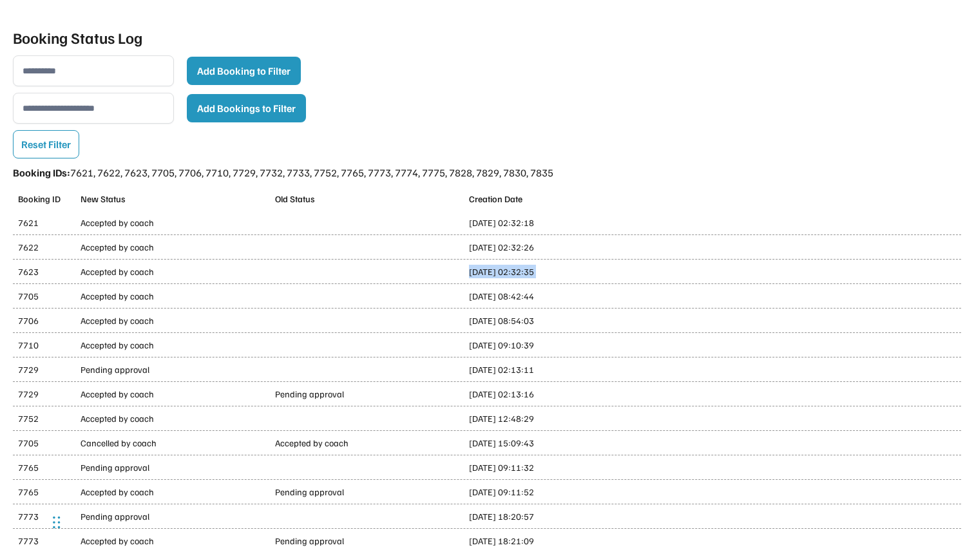
click at [478, 272] on div "Aug 11th, 2025, 02:32:35" at bounding box center [581, 272] width 225 height 14
copy div "Aug 11th, 2025, 02:32:35"
drag, startPoint x: 468, startPoint y: 297, endPoint x: 575, endPoint y: 296, distance: 106.9
click at [575, 296] on div "Aug 12th, 2025, 08:42:44" at bounding box center [581, 296] width 225 height 14
copy div "Aug 12th, 2025, 08:42:44"
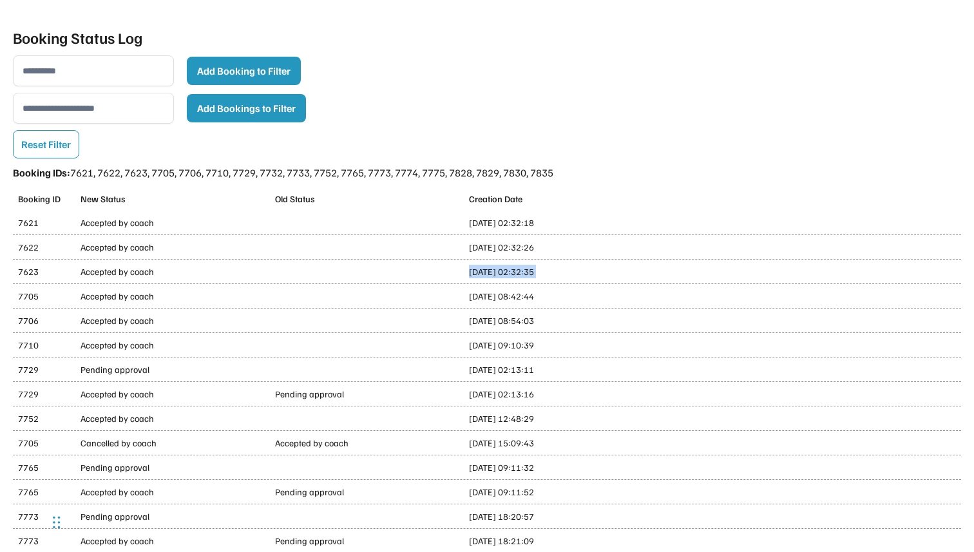
drag, startPoint x: 469, startPoint y: 321, endPoint x: 571, endPoint y: 321, distance: 101.1
click at [571, 321] on div "Aug 12th, 2025, 08:54:03" at bounding box center [581, 321] width 225 height 14
drag, startPoint x: 468, startPoint y: 344, endPoint x: 567, endPoint y: 348, distance: 99.9
click at [567, 348] on div "7710 Accepted by coach Aug 12th, 2025, 09:10:39" at bounding box center [487, 345] width 948 height 24
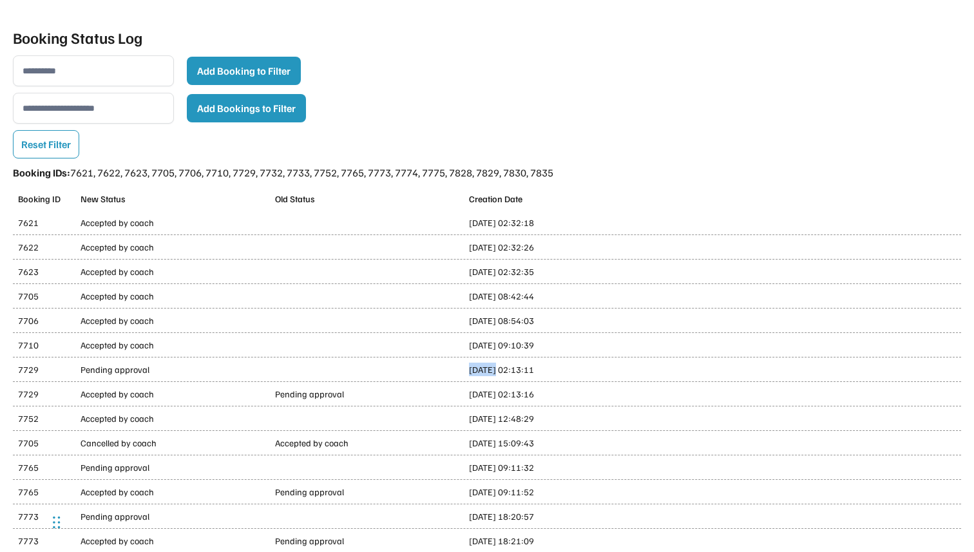
drag, startPoint x: 468, startPoint y: 368, endPoint x: 495, endPoint y: 366, distance: 27.1
click at [495, 366] on div "7729 Pending approval Aug 13th, 2025, 02:13:11" at bounding box center [487, 369] width 948 height 24
drag, startPoint x: 469, startPoint y: 392, endPoint x: 572, endPoint y: 391, distance: 102.4
click at [572, 391] on div "Aug 13th, 2025, 02:13:16" at bounding box center [581, 394] width 225 height 14
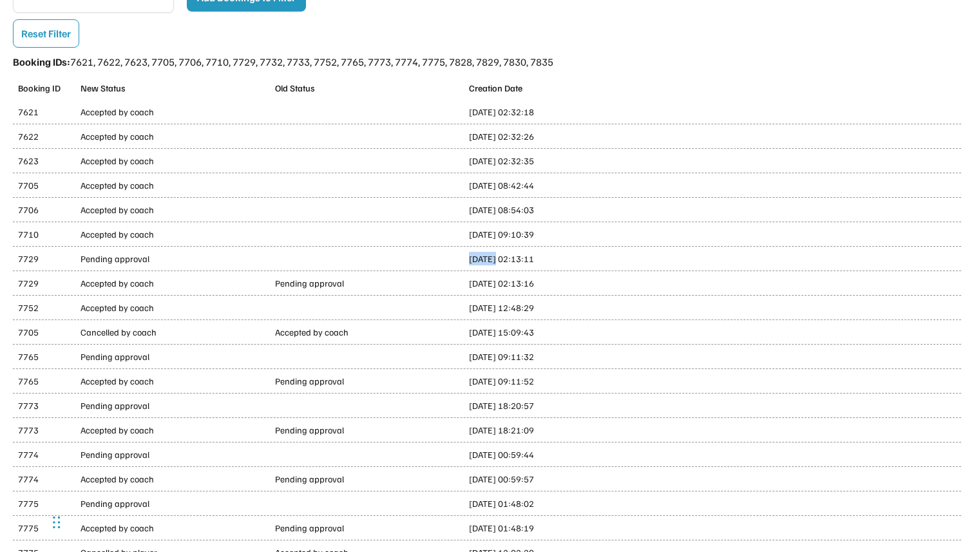
scroll to position [132, 0]
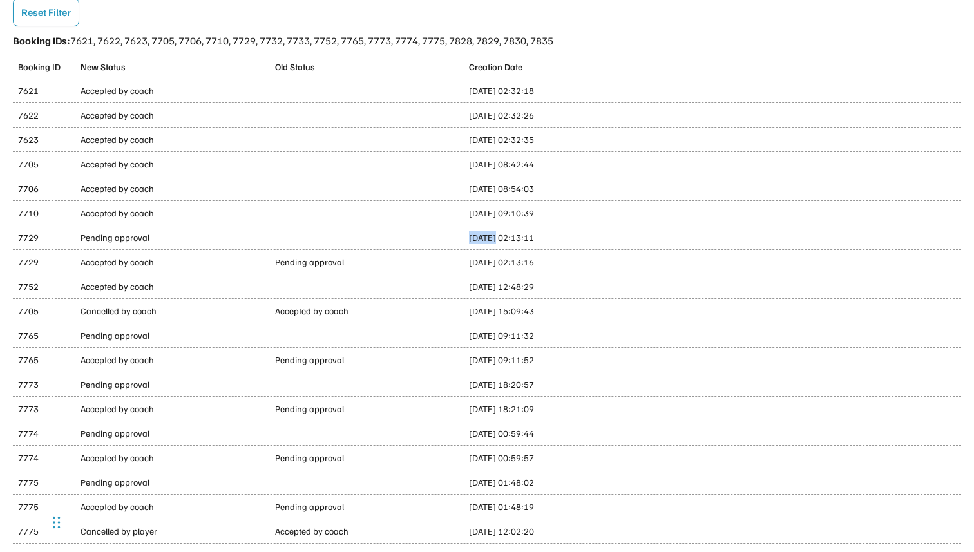
drag, startPoint x: 469, startPoint y: 287, endPoint x: 567, endPoint y: 289, distance: 97.9
click at [567, 289] on div "Aug 13th, 2025, 12:48:29" at bounding box center [581, 286] width 225 height 14
drag, startPoint x: 469, startPoint y: 311, endPoint x: 566, endPoint y: 314, distance: 97.3
click at [566, 314] on div "Aug 13th, 2025, 15:09:43" at bounding box center [581, 311] width 225 height 14
drag, startPoint x: 469, startPoint y: 335, endPoint x: 486, endPoint y: 338, distance: 16.9
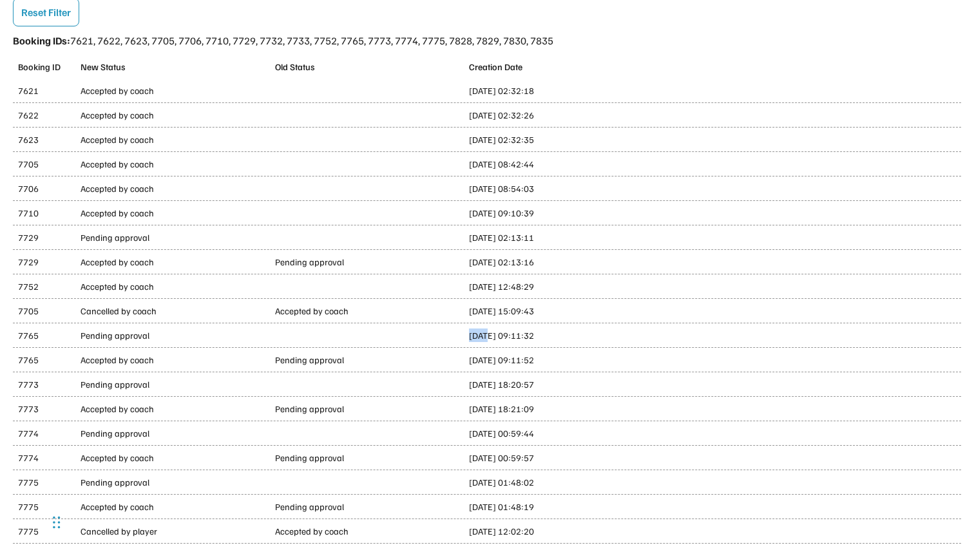
click at [486, 338] on div "Aug 14th, 2025, 09:11:32" at bounding box center [581, 335] width 225 height 14
drag, startPoint x: 469, startPoint y: 358, endPoint x: 569, endPoint y: 361, distance: 100.5
click at [569, 361] on div "Aug 14th, 2025, 09:11:52" at bounding box center [581, 360] width 225 height 14
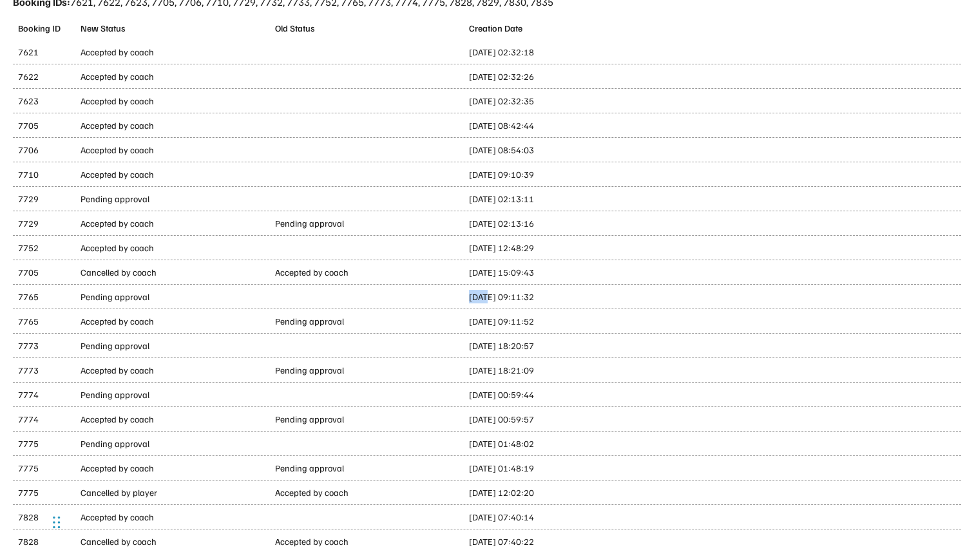
scroll to position [172, 0]
drag, startPoint x: 469, startPoint y: 370, endPoint x: 566, endPoint y: 370, distance: 97.2
click at [566, 370] on div "Aug 14th, 2025, 18:21:09" at bounding box center [581, 369] width 225 height 14
drag, startPoint x: 470, startPoint y: 416, endPoint x: 567, endPoint y: 413, distance: 96.6
click at [567, 413] on div "Aug 15th, 2025, 00:59:57" at bounding box center [581, 418] width 225 height 14
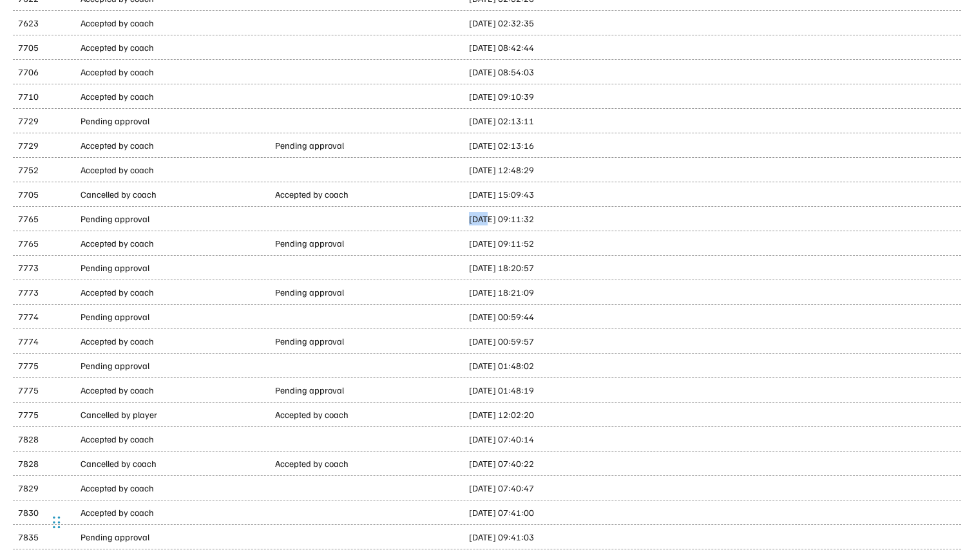
scroll to position [251, 0]
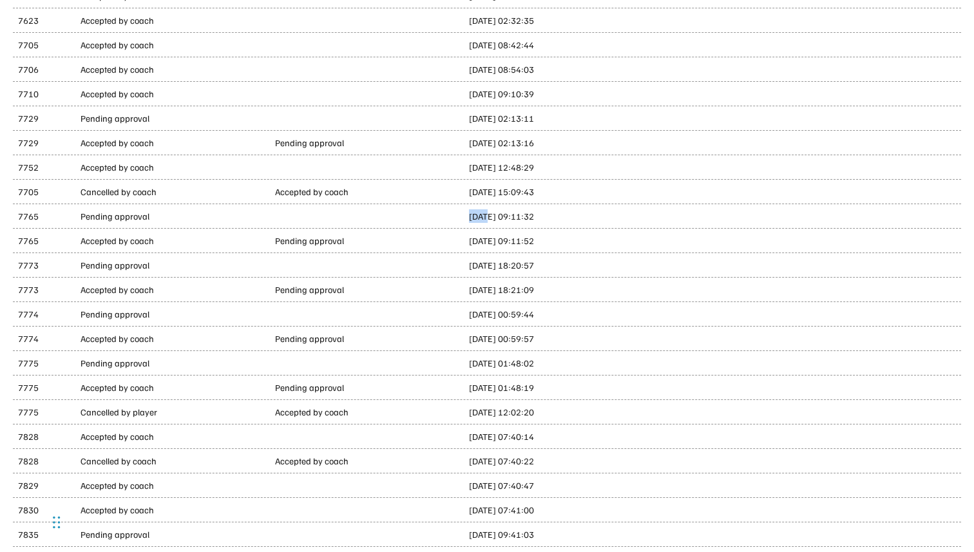
drag, startPoint x: 471, startPoint y: 386, endPoint x: 558, endPoint y: 386, distance: 86.9
click at [559, 386] on div "Aug 15th, 2025, 01:48:19" at bounding box center [581, 388] width 225 height 14
click at [558, 386] on div "Aug 15th, 2025, 01:48:19" at bounding box center [581, 388] width 225 height 14
drag, startPoint x: 468, startPoint y: 388, endPoint x: 572, endPoint y: 388, distance: 104.3
click at [572, 388] on div "Aug 15th, 2025, 01:48:19" at bounding box center [581, 388] width 225 height 14
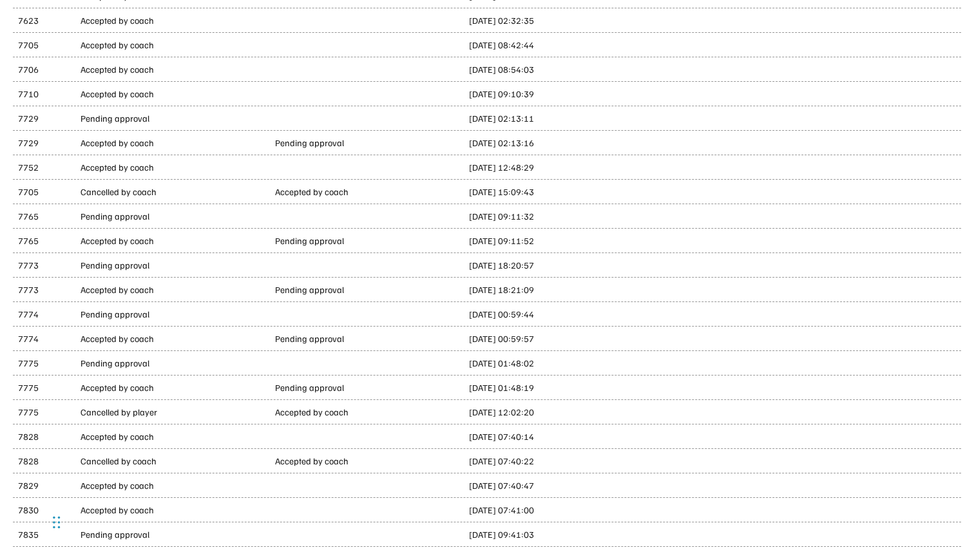
scroll to position [270, 0]
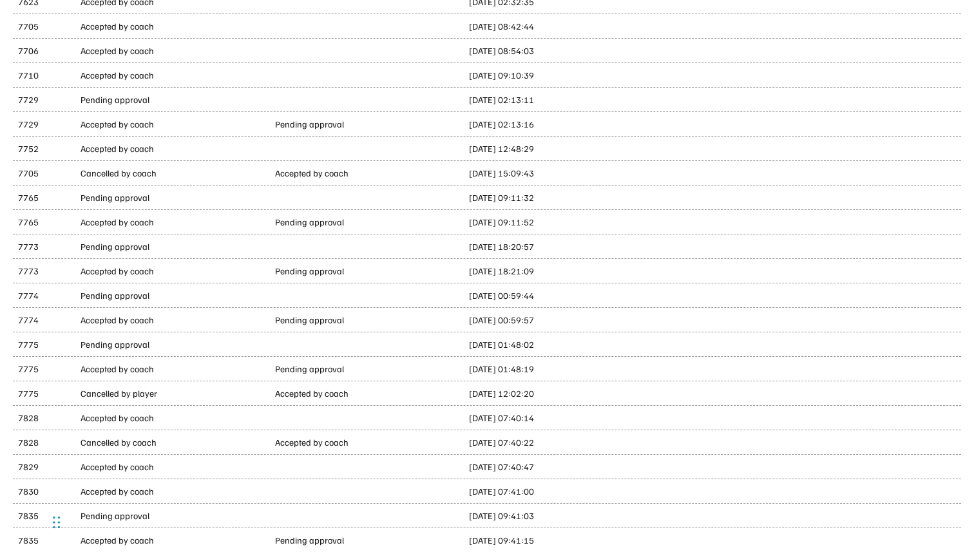
drag, startPoint x: 468, startPoint y: 392, endPoint x: 569, endPoint y: 392, distance: 100.5
click at [569, 392] on div "Aug 15th, 2025, 12:02:20" at bounding box center [581, 393] width 225 height 14
drag, startPoint x: 469, startPoint y: 418, endPoint x: 576, endPoint y: 418, distance: 106.9
click at [576, 418] on div "Aug 18th, 2025, 07:40:14" at bounding box center [581, 418] width 225 height 14
drag, startPoint x: 469, startPoint y: 442, endPoint x: 568, endPoint y: 446, distance: 99.2
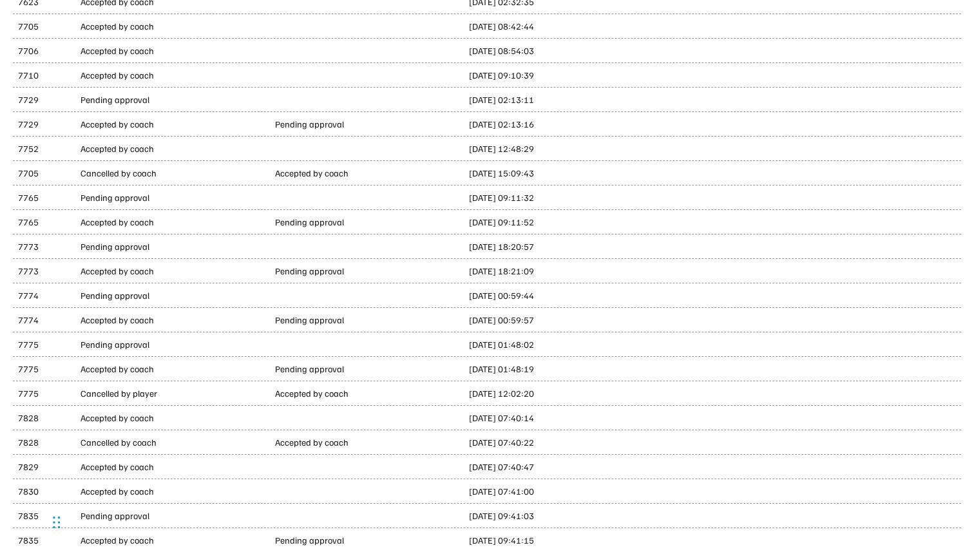
click at [568, 446] on div "Aug 18th, 2025, 07:40:22" at bounding box center [581, 442] width 225 height 14
drag, startPoint x: 568, startPoint y: 446, endPoint x: 565, endPoint y: 207, distance: 238.3
click at [565, 207] on div "Booking ID New Status Old Status Creation Date 7621 Accepted by coach Aug 11th,…" at bounding box center [487, 234] width 948 height 635
click at [491, 446] on div "Aug 18th, 2025, 07:40:22" at bounding box center [581, 442] width 225 height 14
drag, startPoint x: 466, startPoint y: 440, endPoint x: 569, endPoint y: 441, distance: 102.4
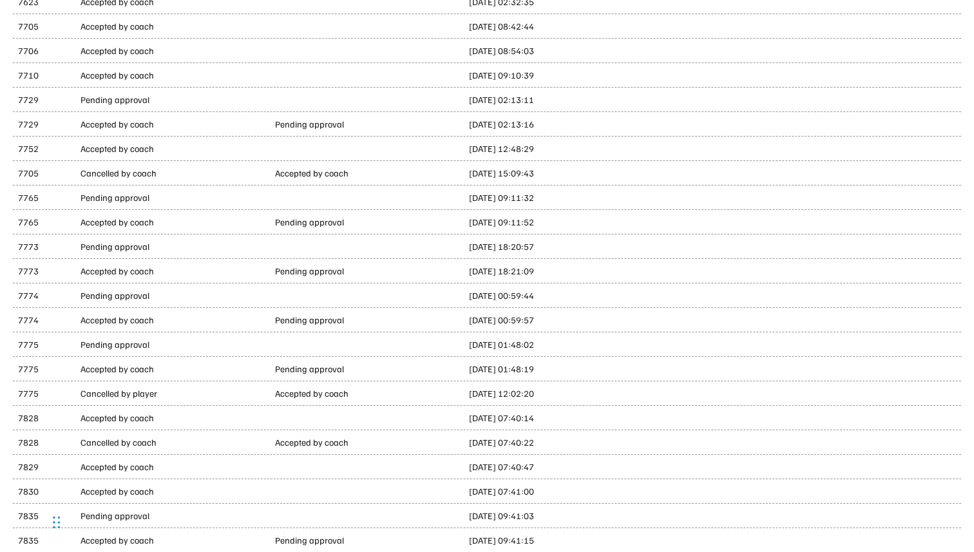
click at [569, 441] on div "7828 Cancelled by coach Accepted by coach Aug 18th, 2025, 07:40:22" at bounding box center [487, 442] width 948 height 24
click at [569, 441] on div "Aug 18th, 2025, 07:40:22" at bounding box center [581, 442] width 225 height 14
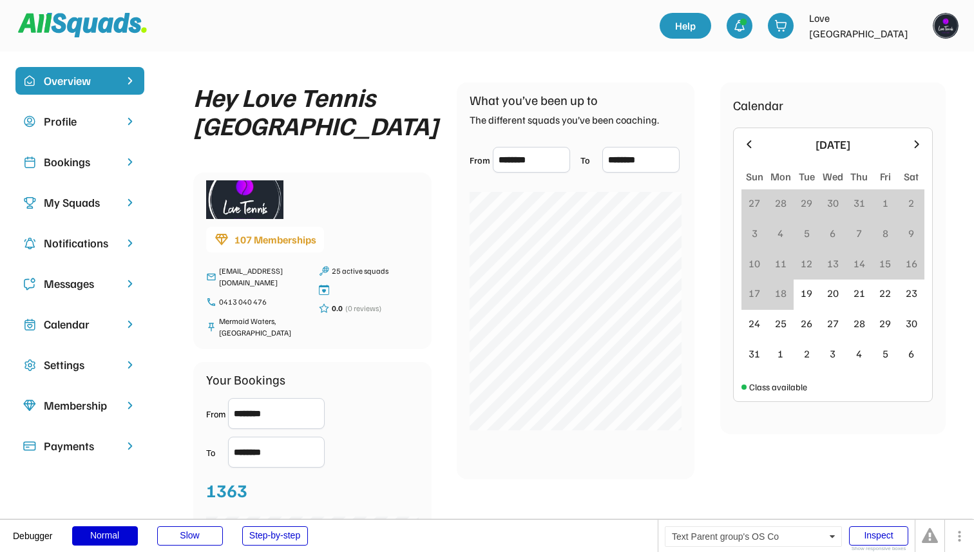
click at [99, 163] on div "Bookings" at bounding box center [80, 161] width 72 height 17
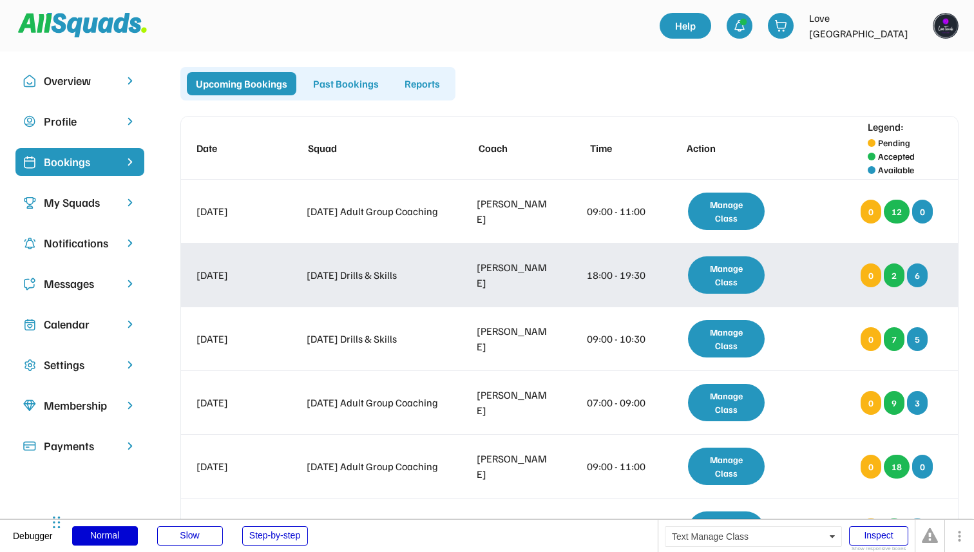
click at [716, 279] on div "Manage Class" at bounding box center [726, 274] width 77 height 37
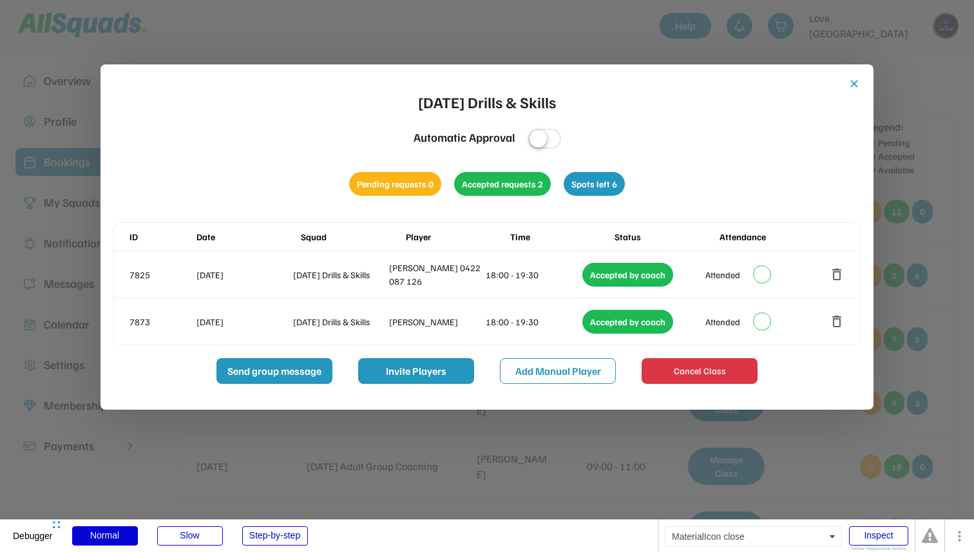
click at [855, 84] on button "close" at bounding box center [853, 83] width 13 height 13
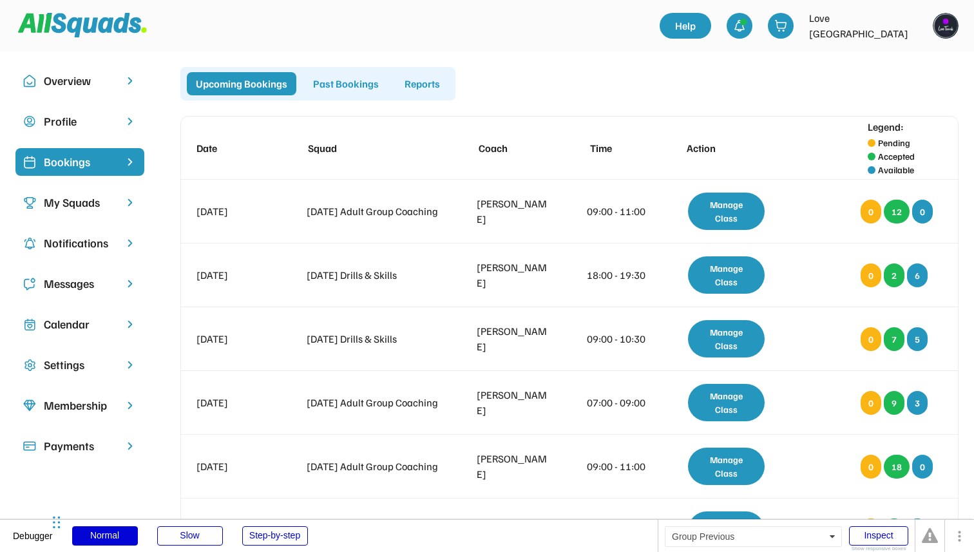
click at [335, 75] on div "Past Bookings" at bounding box center [346, 83] width 84 height 23
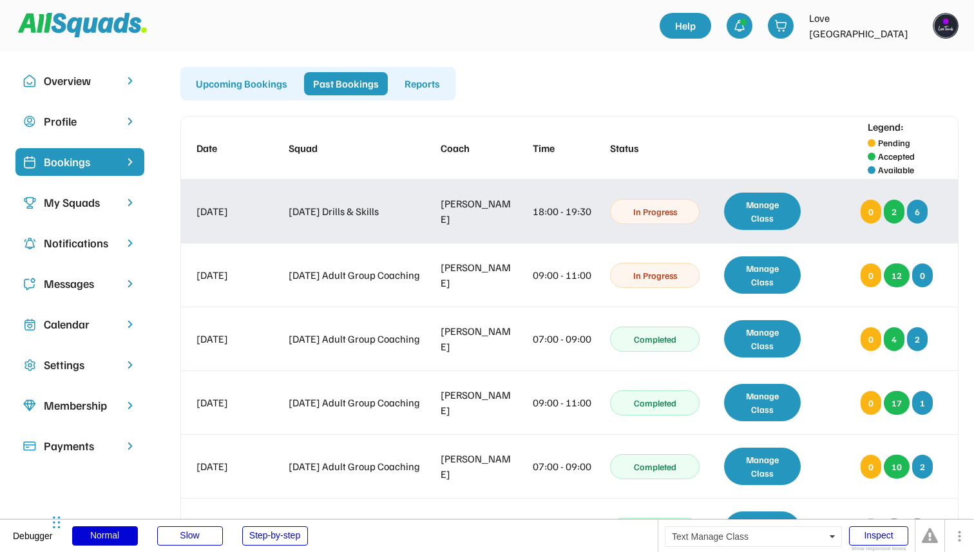
click at [758, 216] on div "Manage Class" at bounding box center [762, 211] width 77 height 37
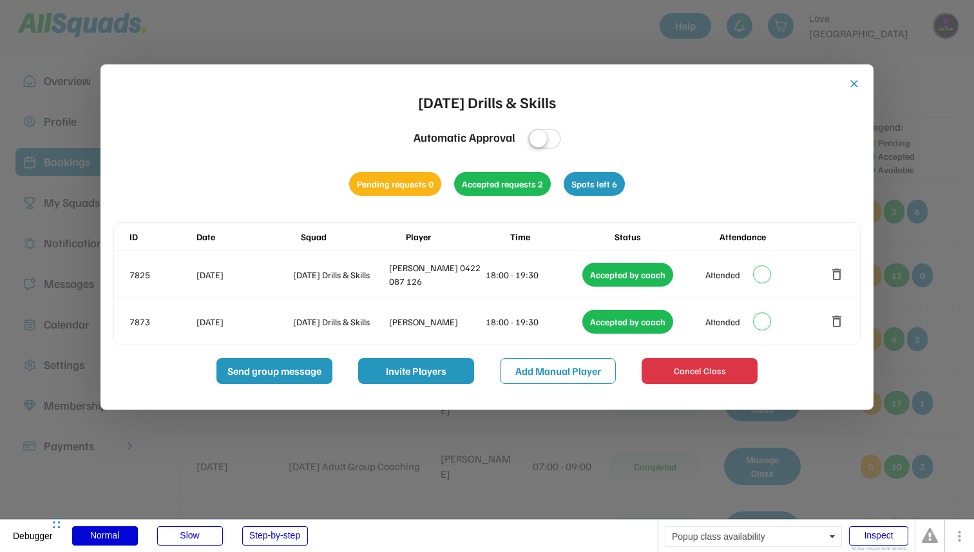
click at [865, 84] on div "close Tuesday Drills & Skills Automatic Approval Pending requests 0 Accepted re…" at bounding box center [486, 236] width 773 height 345
click at [856, 84] on button "close" at bounding box center [853, 83] width 13 height 13
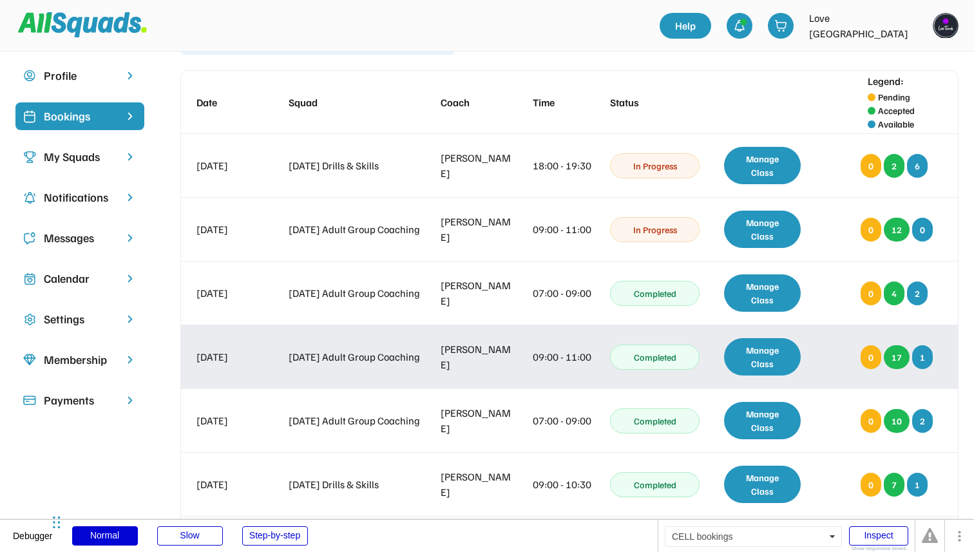
scroll to position [52, 0]
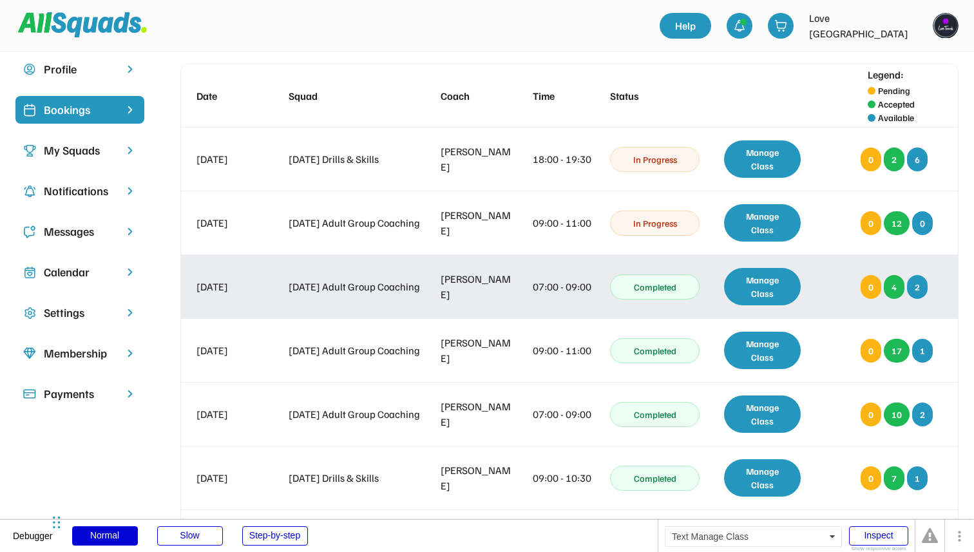
click at [749, 283] on div "Manage Class" at bounding box center [762, 286] width 77 height 37
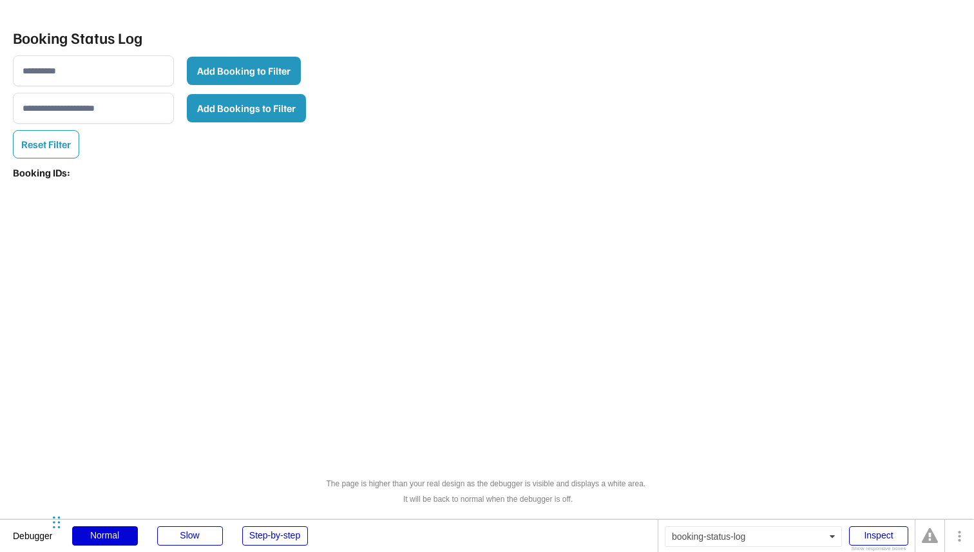
click at [308, 359] on div "Booking Status Log Add Booking to Filter Add Bookings to Filter Reset Filter Bo…" at bounding box center [487, 276] width 974 height 552
click at [106, 102] on input "input" at bounding box center [93, 108] width 161 height 31
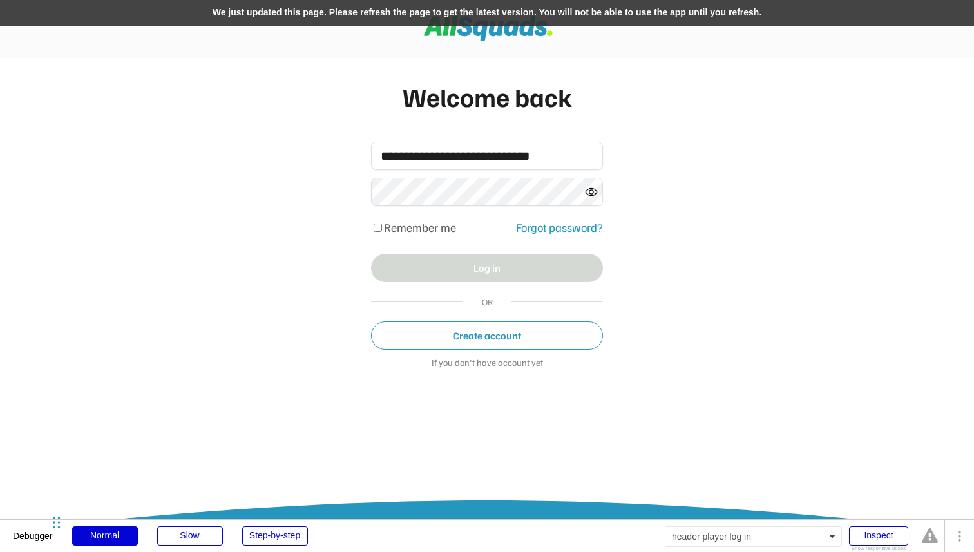
click at [439, 16] on div "We just updated this page. Please refresh the page to get the latest version. Y…" at bounding box center [487, 13] width 974 height 26
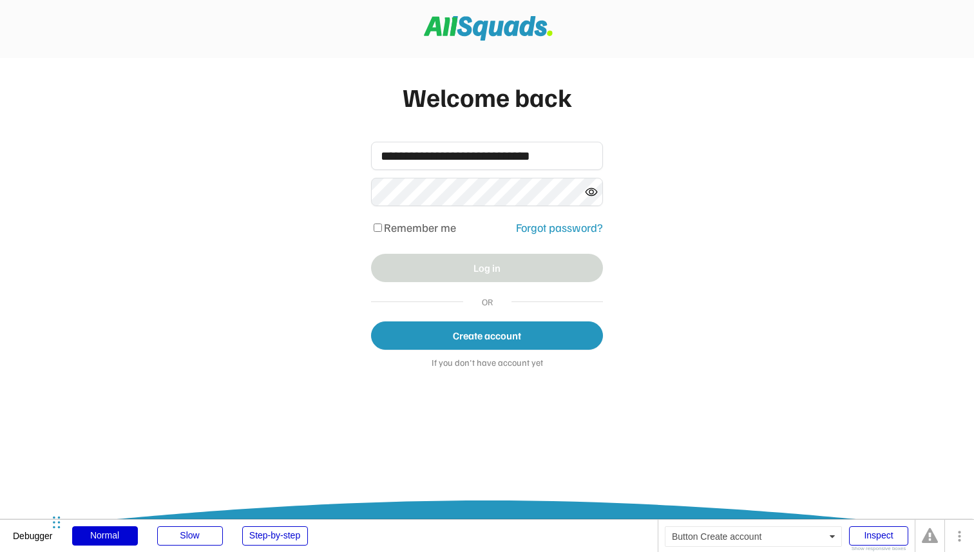
click at [430, 337] on button "Create account" at bounding box center [487, 335] width 232 height 28
select select "*******"
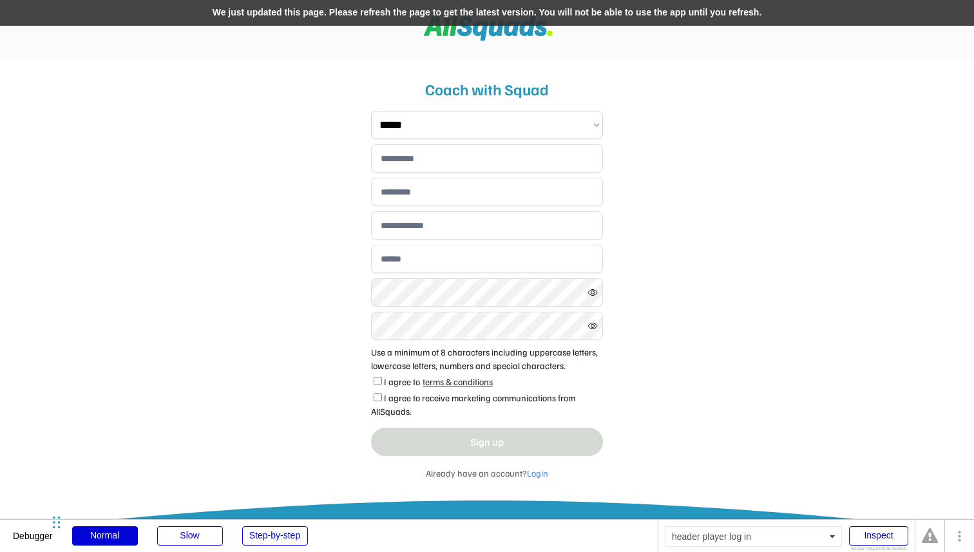
click at [460, 24] on div "We just updated this page. Please refresh the page to get the latest version. Y…" at bounding box center [487, 13] width 974 height 26
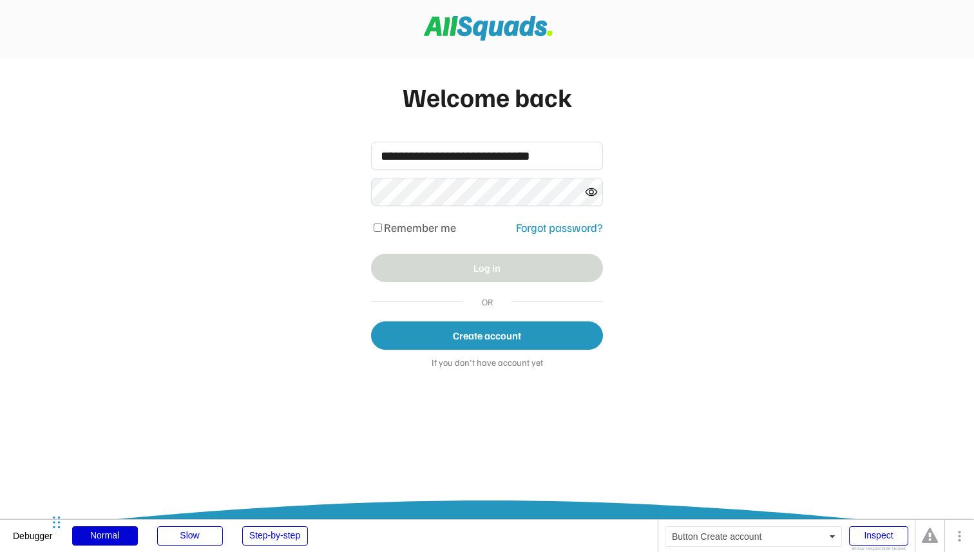
click at [456, 333] on button "Create account" at bounding box center [487, 335] width 232 height 28
select select "*******"
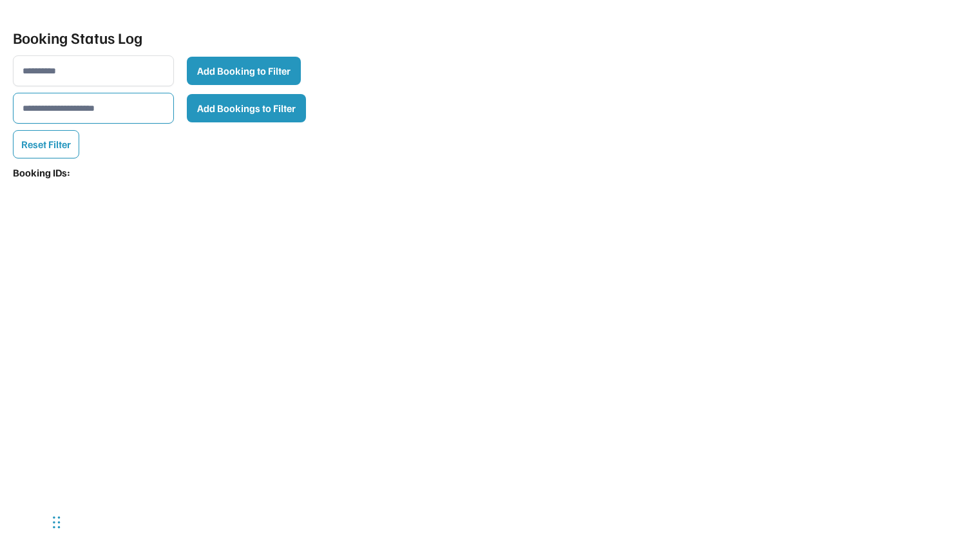
click at [108, 117] on input "input" at bounding box center [93, 108] width 161 height 31
paste input "**********"
type input "**********"
click at [427, 88] on div "Booking Status Log Add Booking to Filter Add Bookings to Filter Reset Filter Bo…" at bounding box center [487, 276] width 974 height 552
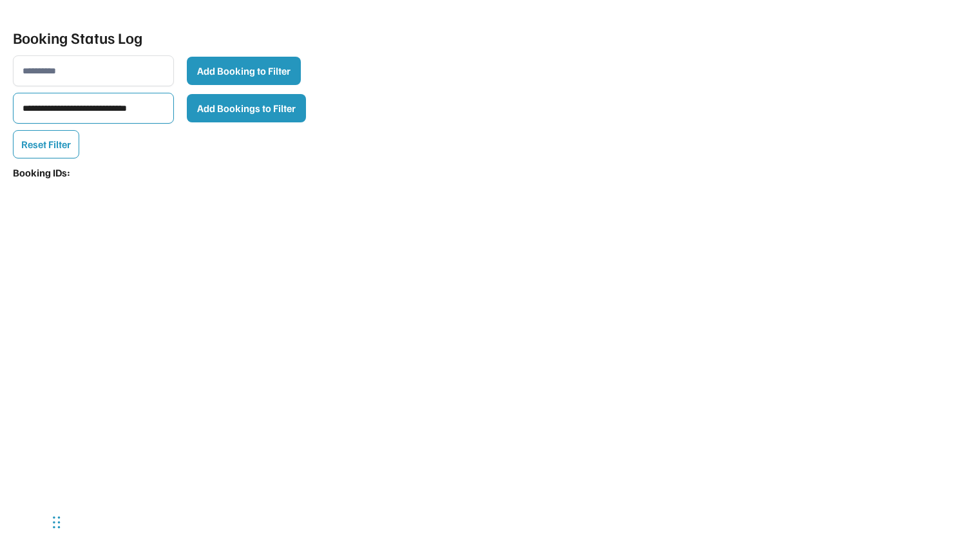
scroll to position [0, 0]
click at [263, 101] on button "Add Bookings to Filter" at bounding box center [246, 108] width 119 height 28
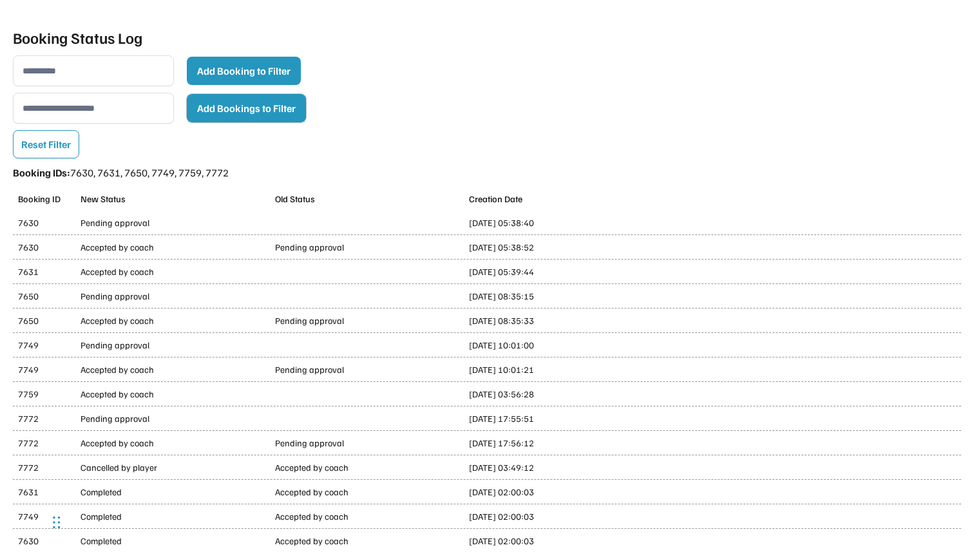
scroll to position [50, 0]
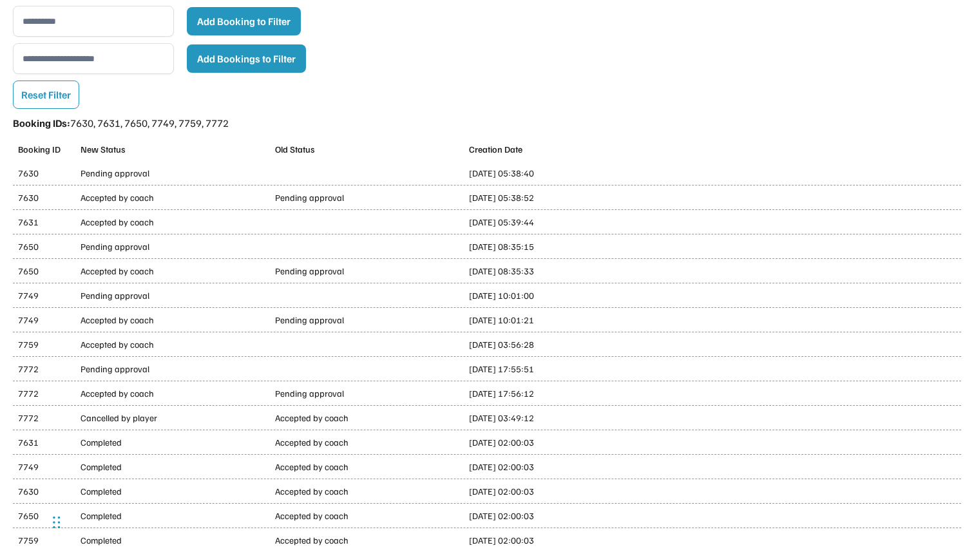
drag, startPoint x: 468, startPoint y: 173, endPoint x: 565, endPoint y: 173, distance: 97.2
click at [565, 173] on div "7630 Pending approval [DATE] 05:38:40" at bounding box center [487, 173] width 948 height 24
copy div "[DATE] 05:38:40"
drag, startPoint x: 468, startPoint y: 194, endPoint x: 577, endPoint y: 197, distance: 108.9
click at [577, 197] on div "[DATE] 05:38:52" at bounding box center [581, 198] width 225 height 14
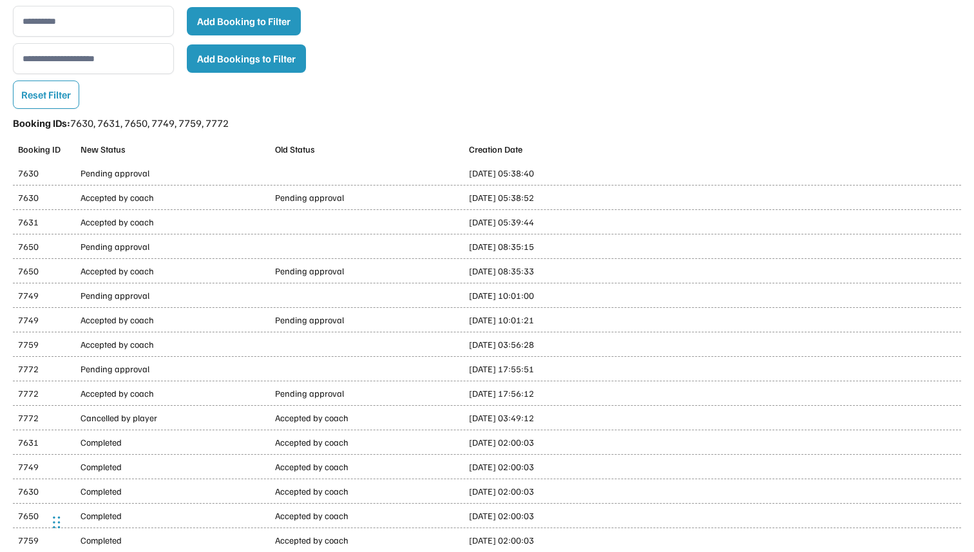
copy div "[DATE] 05:38:52"
drag, startPoint x: 468, startPoint y: 223, endPoint x: 571, endPoint y: 223, distance: 103.0
click at [571, 223] on div "7631 Accepted by coach [DATE] 05:39:44" at bounding box center [487, 222] width 948 height 24
copy div "[DATE] 05:39:44"
drag, startPoint x: 469, startPoint y: 271, endPoint x: 569, endPoint y: 271, distance: 99.2
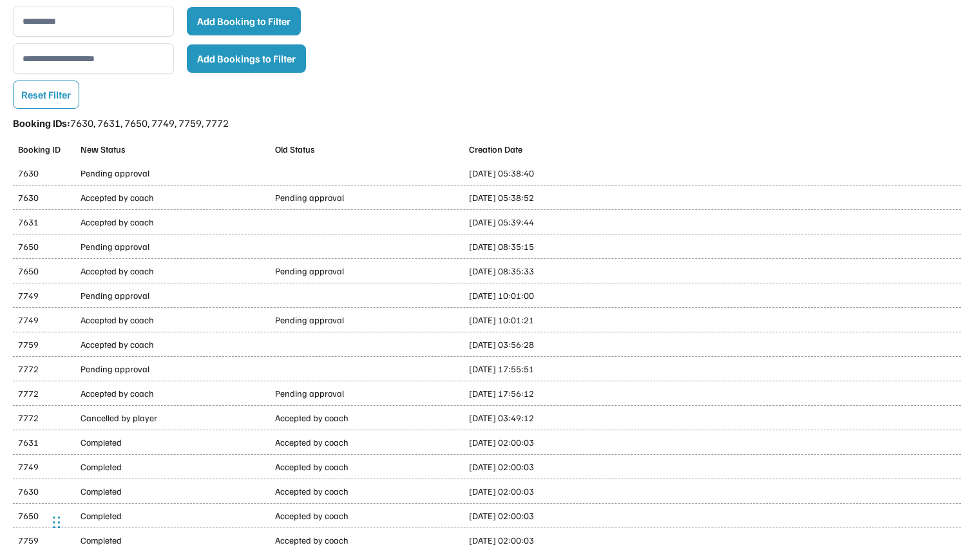
click at [569, 271] on div "[DATE] 08:35:33" at bounding box center [581, 271] width 225 height 14
copy div "[DATE] 08:35:33"
drag, startPoint x: 466, startPoint y: 321, endPoint x: 568, endPoint y: 318, distance: 102.4
click at [568, 318] on div "7749 Accepted by coach Pending approval [DATE] 10:01:21" at bounding box center [487, 320] width 948 height 24
copy div "[DATE] 10:01:21"
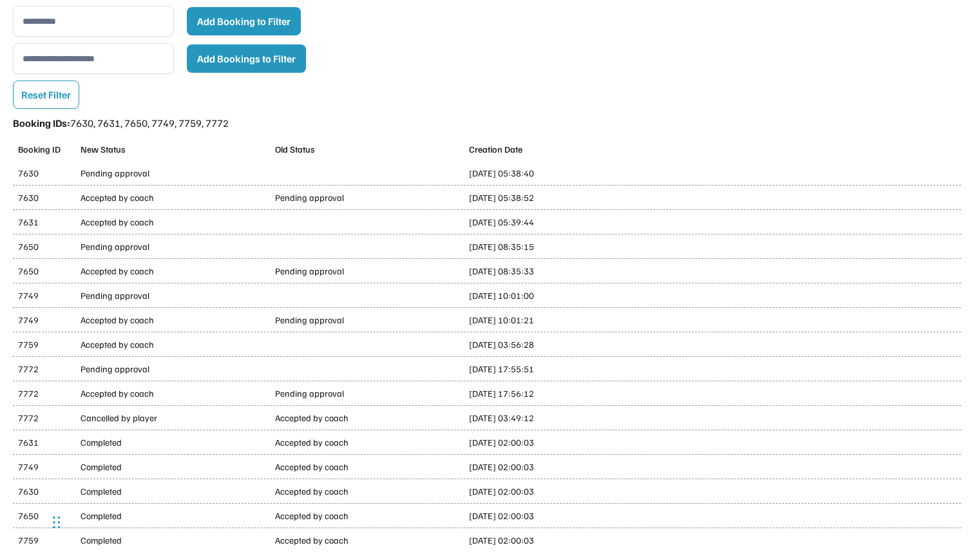
drag, startPoint x: 469, startPoint y: 341, endPoint x: 571, endPoint y: 346, distance: 101.8
click at [571, 346] on div "[DATE] 03:56:28" at bounding box center [581, 344] width 225 height 14
copy div "[DATE] 03:56:28"
drag, startPoint x: 467, startPoint y: 391, endPoint x: 563, endPoint y: 395, distance: 96.7
click at [565, 395] on div "7772 Accepted by coach Pending approval [DATE] 17:56:12" at bounding box center [487, 393] width 948 height 24
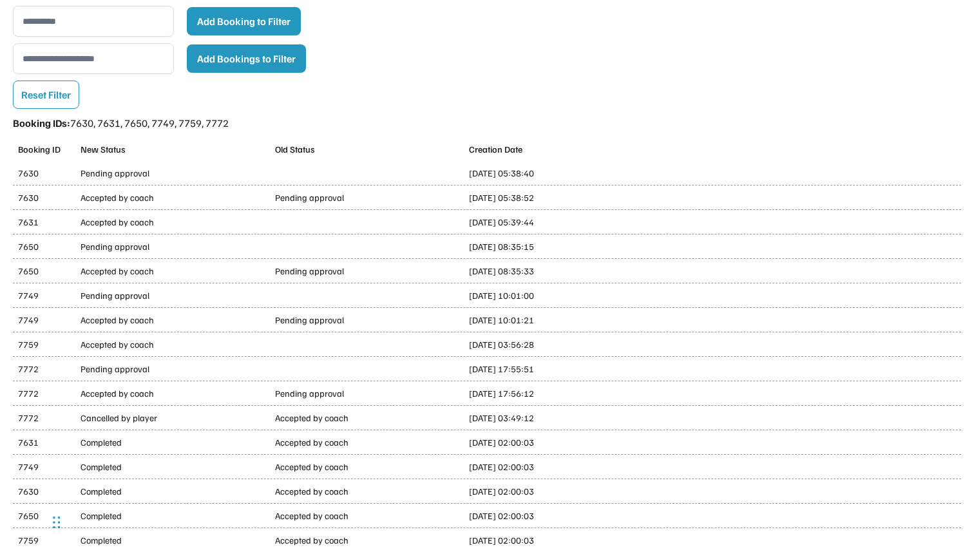
copy div "[DATE] 17:56:12"
click at [563, 395] on div "[DATE] 17:56:12" at bounding box center [581, 393] width 225 height 14
click at [466, 417] on div "7772 Cancelled by player Accepted by coach [DATE] 03:49:12" at bounding box center [487, 418] width 948 height 24
drag, startPoint x: 468, startPoint y: 394, endPoint x: 570, endPoint y: 394, distance: 102.4
click at [570, 394] on div "7772 Accepted by coach Pending approval [DATE] 17:56:12" at bounding box center [487, 393] width 948 height 24
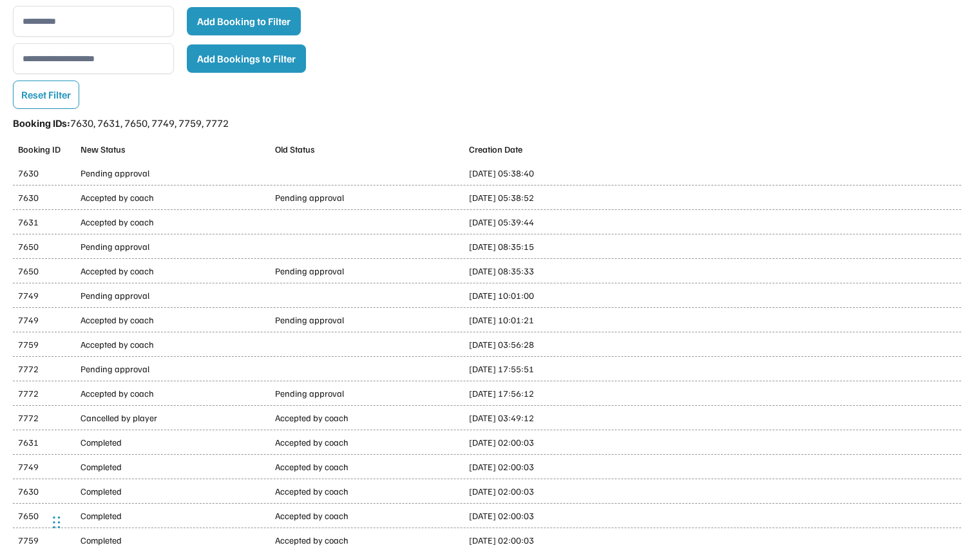
drag, startPoint x: 469, startPoint y: 417, endPoint x: 580, endPoint y: 417, distance: 110.1
click at [580, 417] on div "[DATE] 03:49:12" at bounding box center [581, 418] width 225 height 14
copy div "[DATE] 03:49:12"
click at [580, 417] on div "[DATE] 03:49:12" at bounding box center [581, 418] width 225 height 14
click at [499, 417] on div "[DATE] 03:49:12" at bounding box center [581, 418] width 225 height 14
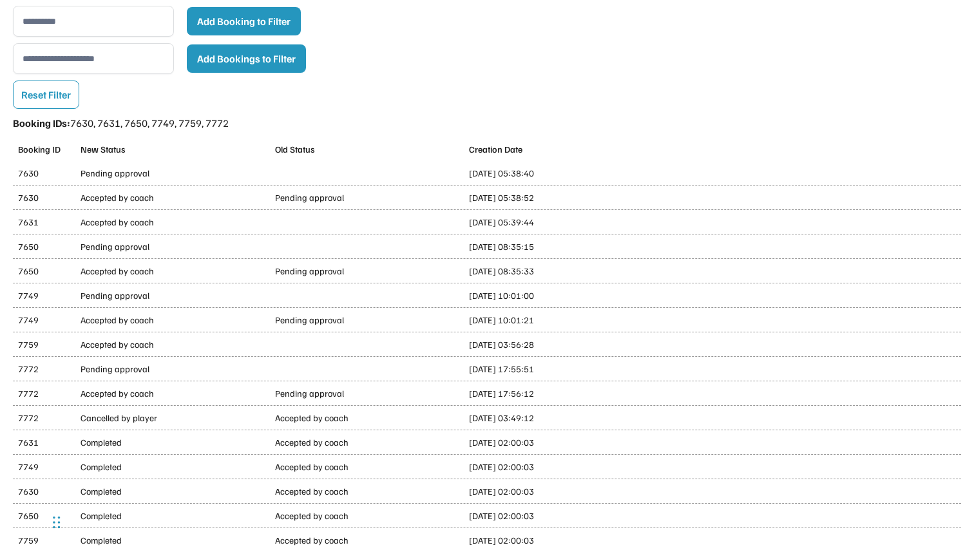
click at [499, 417] on div "[DATE] 03:49:12" at bounding box center [581, 418] width 225 height 14
copy div "[DATE] 03:49:12"
drag, startPoint x: 468, startPoint y: 392, endPoint x: 574, endPoint y: 400, distance: 106.5
click at [575, 399] on div "7772 Accepted by coach Pending approval [DATE] 17:56:12" at bounding box center [487, 393] width 948 height 24
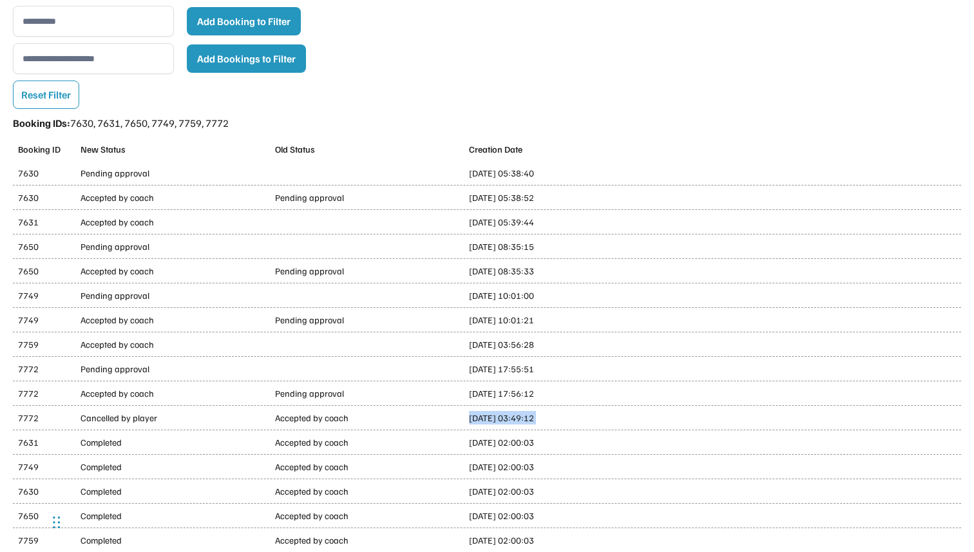
copy div "[DATE] 17:56:12"
click at [574, 400] on div "7772 Accepted by coach Pending approval [DATE] 17:56:12" at bounding box center [487, 393] width 948 height 24
